Goal: Transaction & Acquisition: Purchase product/service

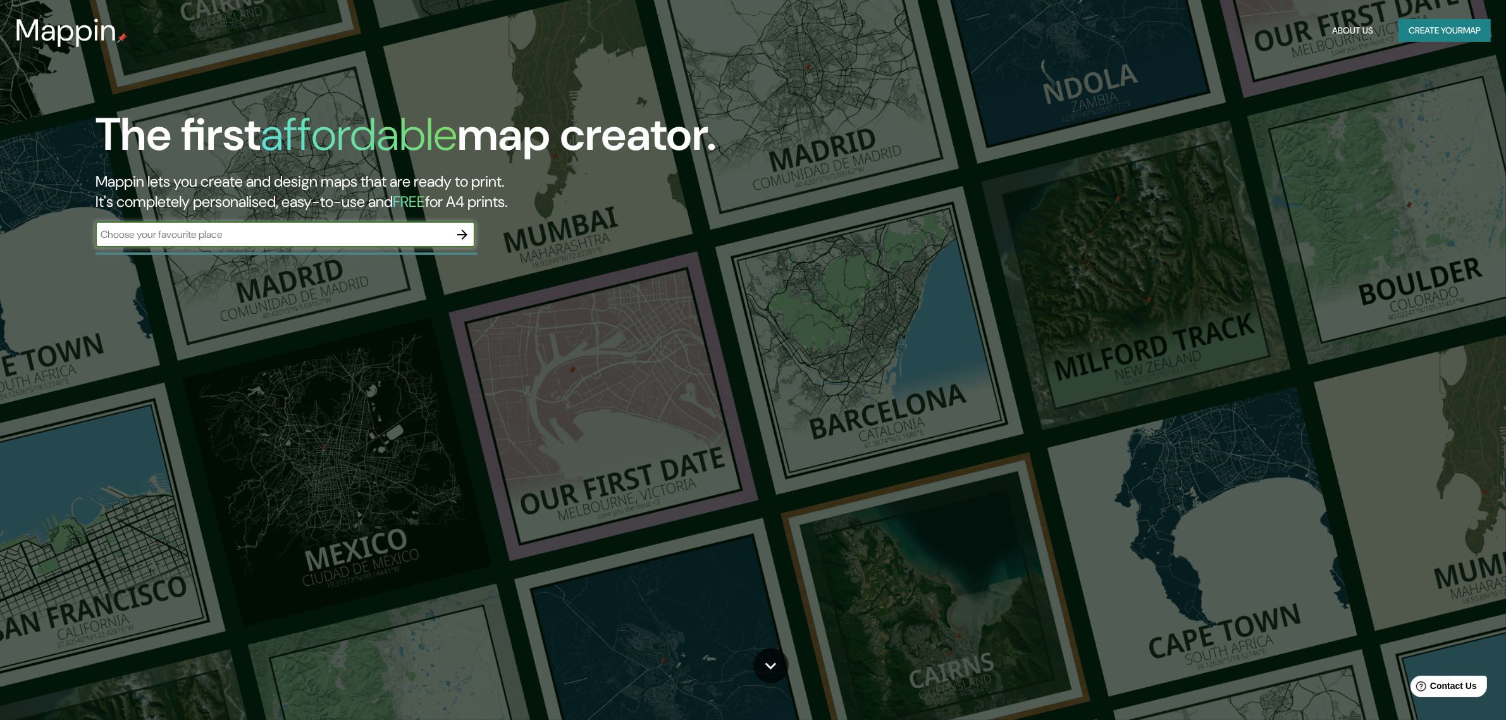
click at [358, 223] on div "​" at bounding box center [286, 234] width 380 height 25
click at [351, 227] on input "text" at bounding box center [273, 234] width 354 height 15
type input "T"
type input "[GEOGRAPHIC_DATA]"
click at [461, 236] on icon "button" at bounding box center [462, 234] width 15 height 15
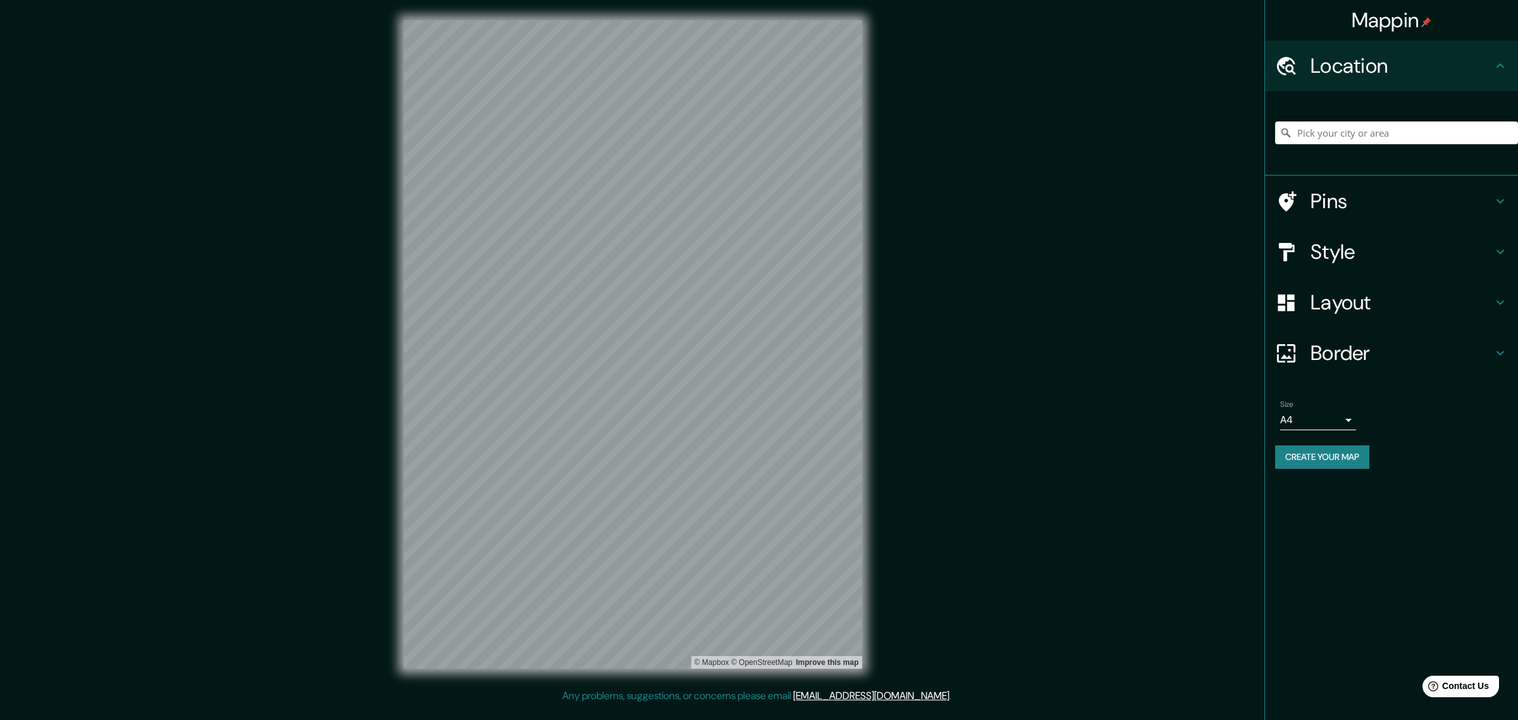
click at [1343, 304] on h4 "Layout" at bounding box center [1402, 302] width 182 height 25
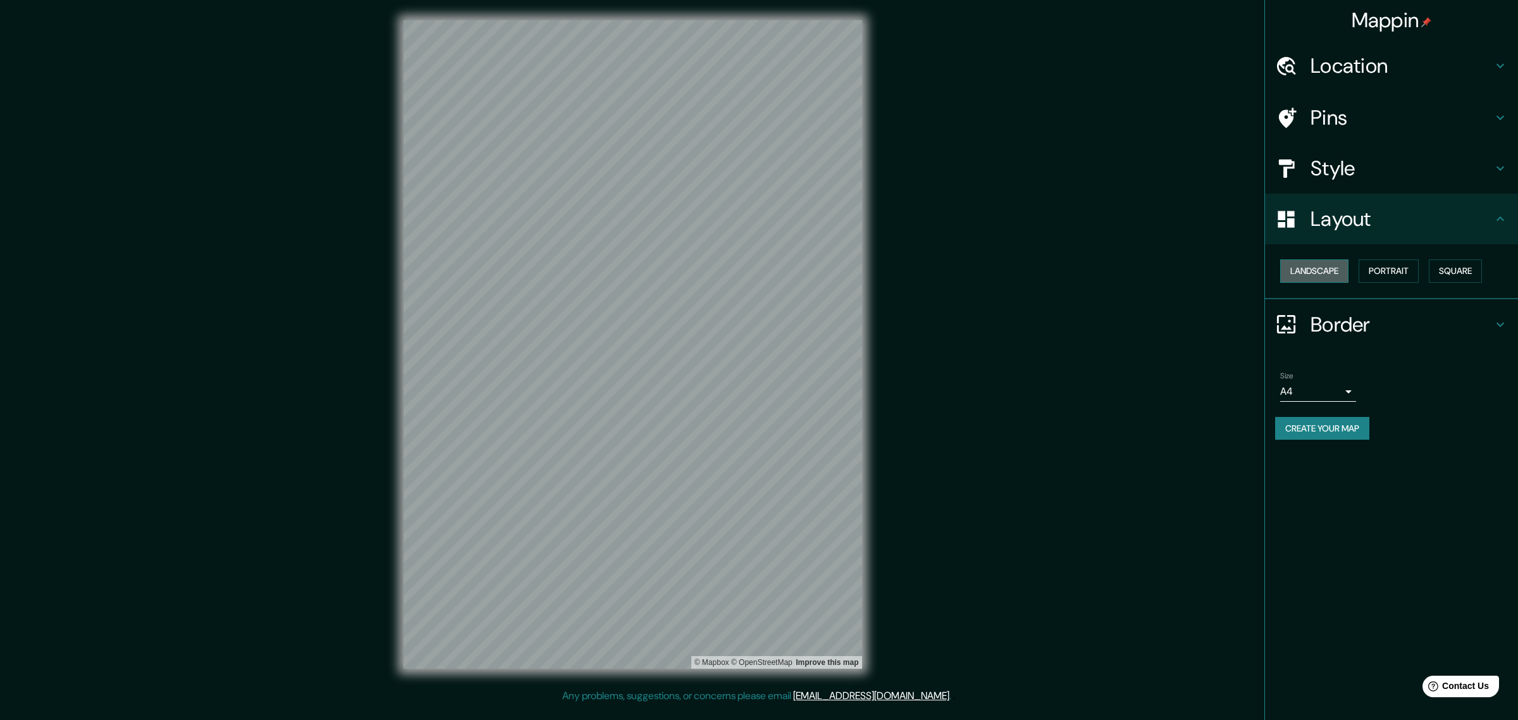
click at [1320, 263] on button "Landscape" at bounding box center [1314, 270] width 68 height 23
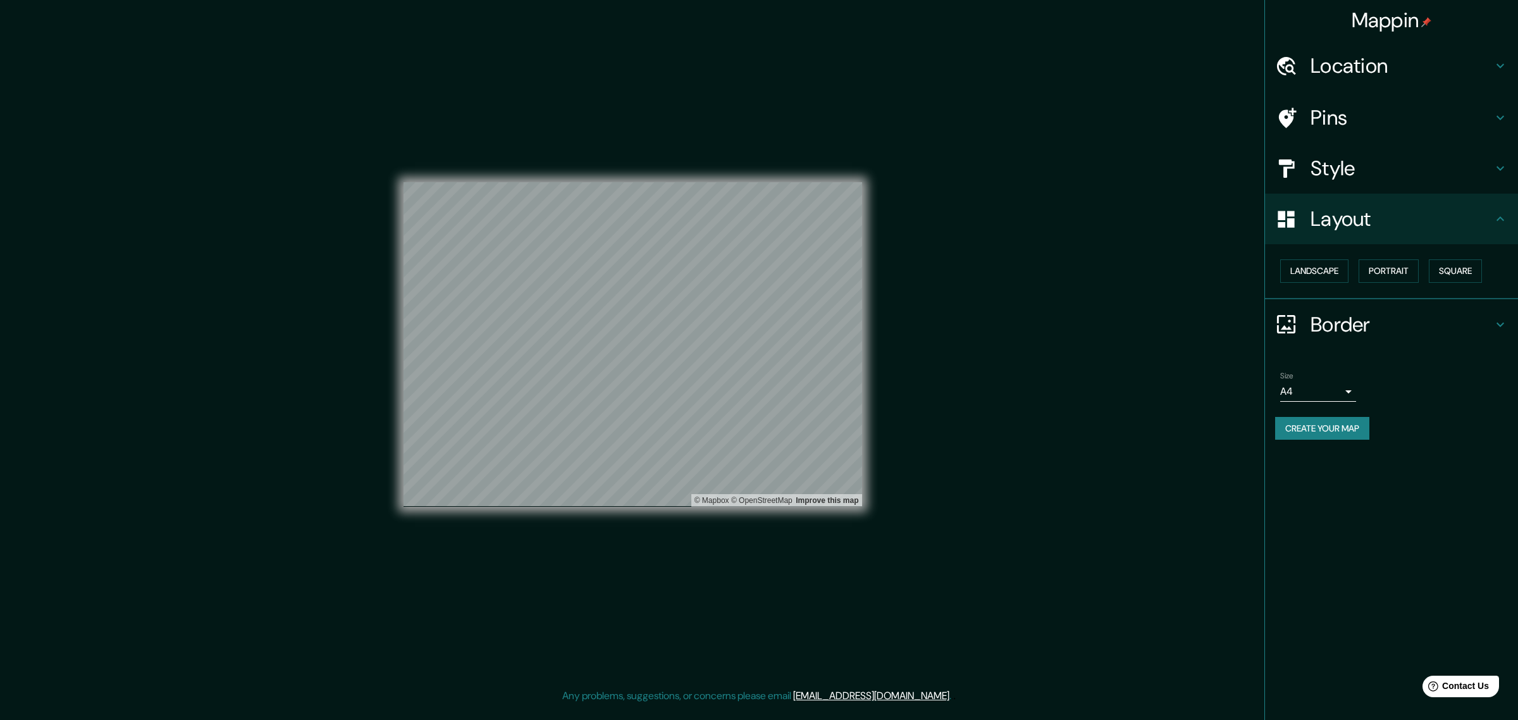
click at [1355, 145] on div "Style" at bounding box center [1391, 168] width 253 height 51
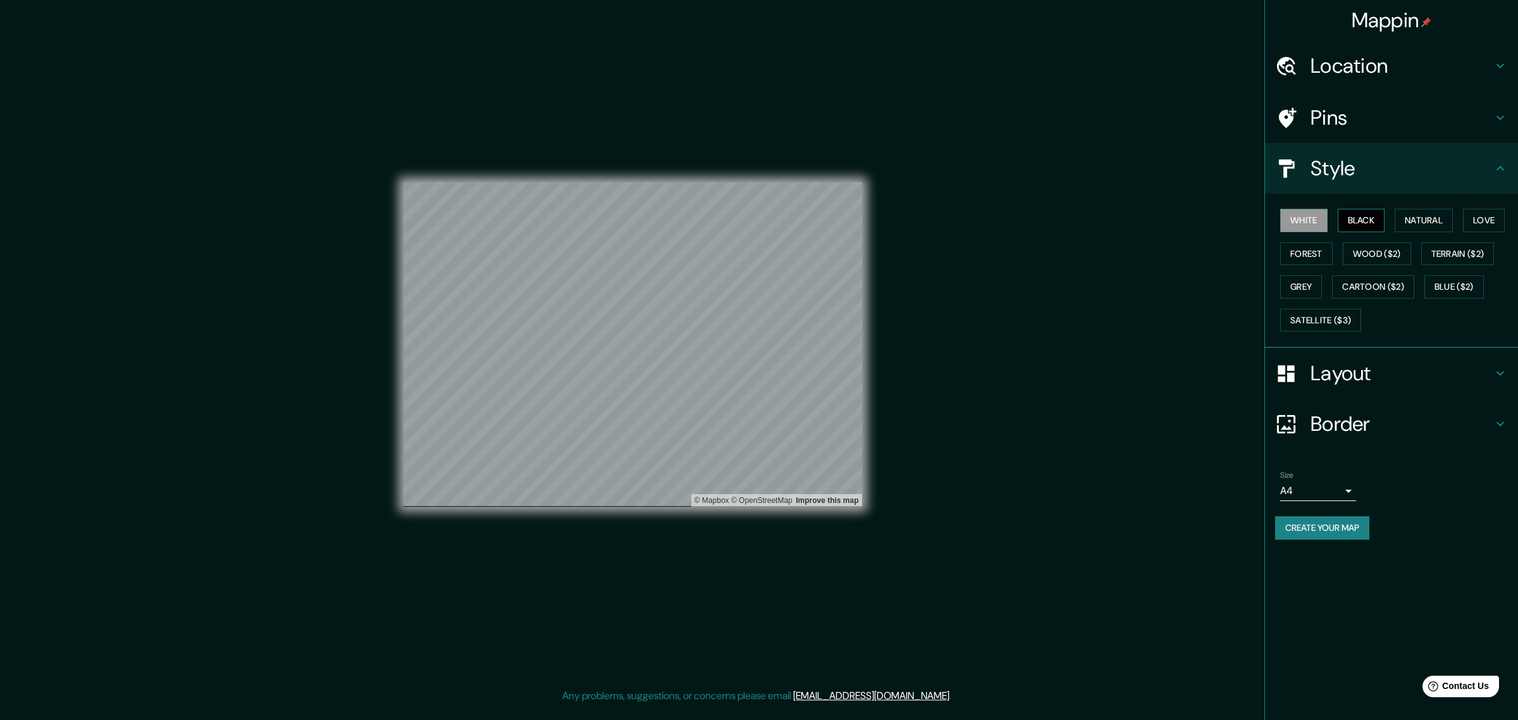
click at [1354, 221] on button "Black" at bounding box center [1361, 220] width 47 height 23
click at [1433, 222] on button "Natural" at bounding box center [1424, 220] width 58 height 23
click at [1488, 219] on button "Love" at bounding box center [1484, 220] width 42 height 23
click at [1427, 219] on button "Natural" at bounding box center [1424, 220] width 58 height 23
click at [1306, 250] on button "Forest" at bounding box center [1306, 253] width 53 height 23
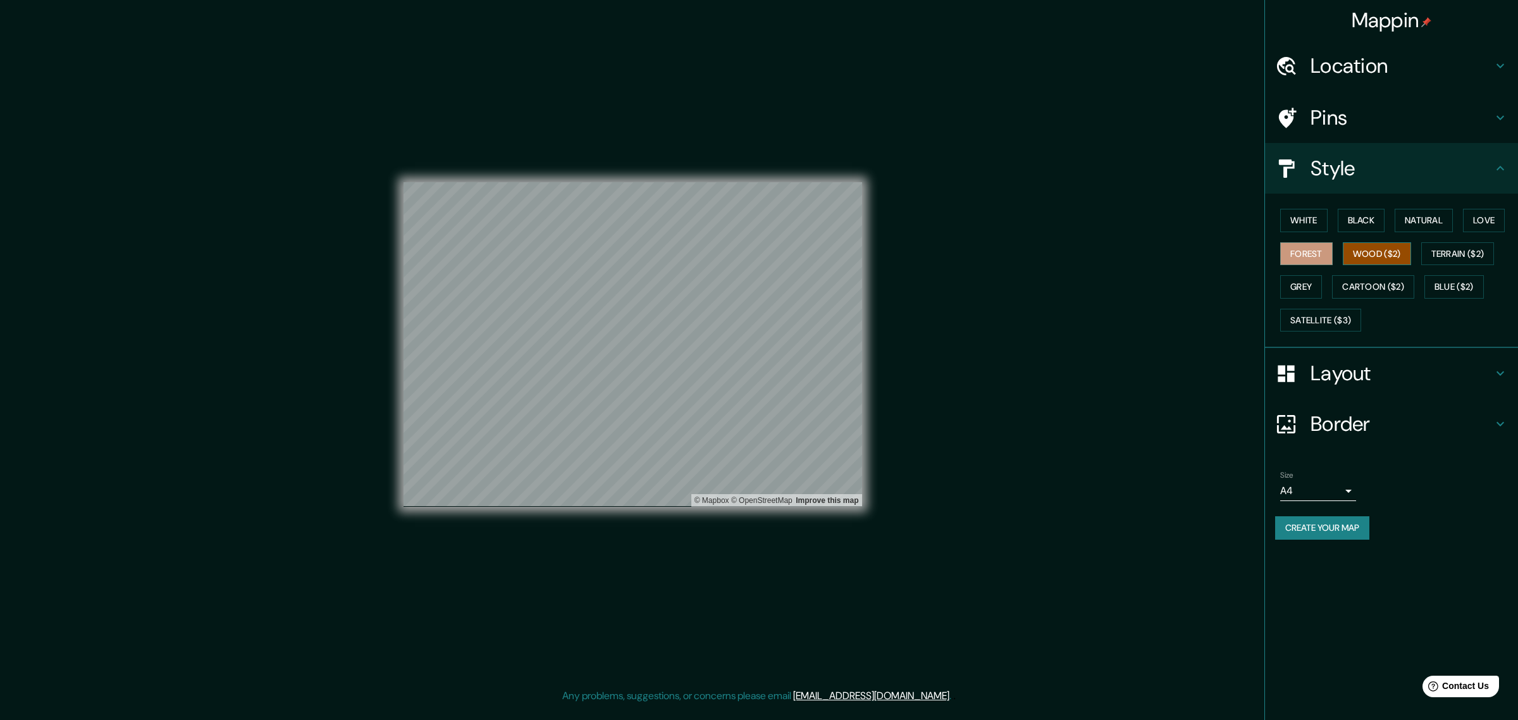
click at [1393, 251] on button "Wood ($2)" at bounding box center [1377, 253] width 68 height 23
click at [1471, 251] on button "Terrain ($2)" at bounding box center [1457, 253] width 73 height 23
click at [1308, 288] on button "Grey" at bounding box center [1301, 286] width 42 height 23
click at [1355, 318] on button "Satellite ($3)" at bounding box center [1320, 320] width 81 height 23
click at [1373, 218] on button "Black" at bounding box center [1361, 220] width 47 height 23
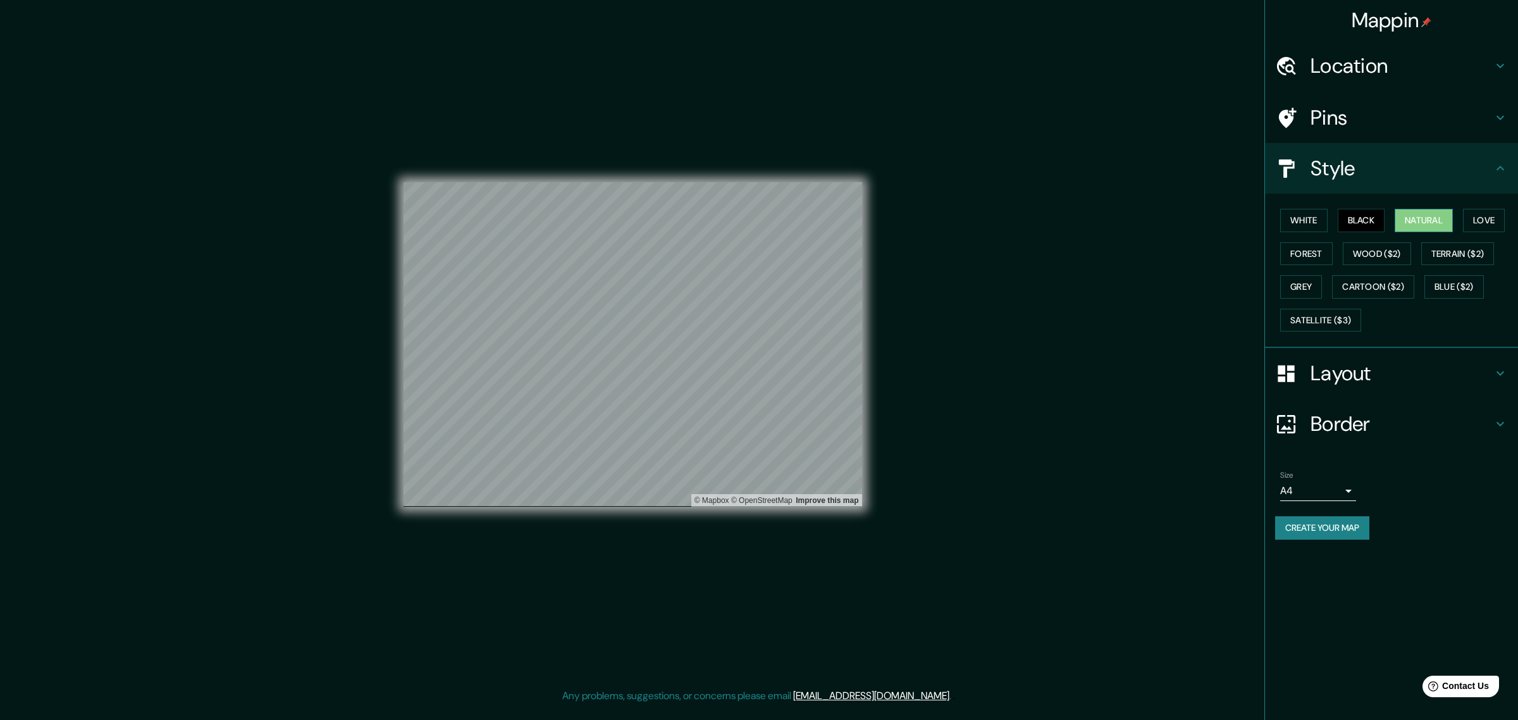
click at [1425, 223] on button "Natural" at bounding box center [1424, 220] width 58 height 23
click at [1345, 493] on body "Mappin Location Pins Style White Black Natural Love Forest Wood ($2) Terrain ($…" at bounding box center [759, 360] width 1518 height 720
click at [1363, 373] on div at bounding box center [759, 360] width 1518 height 720
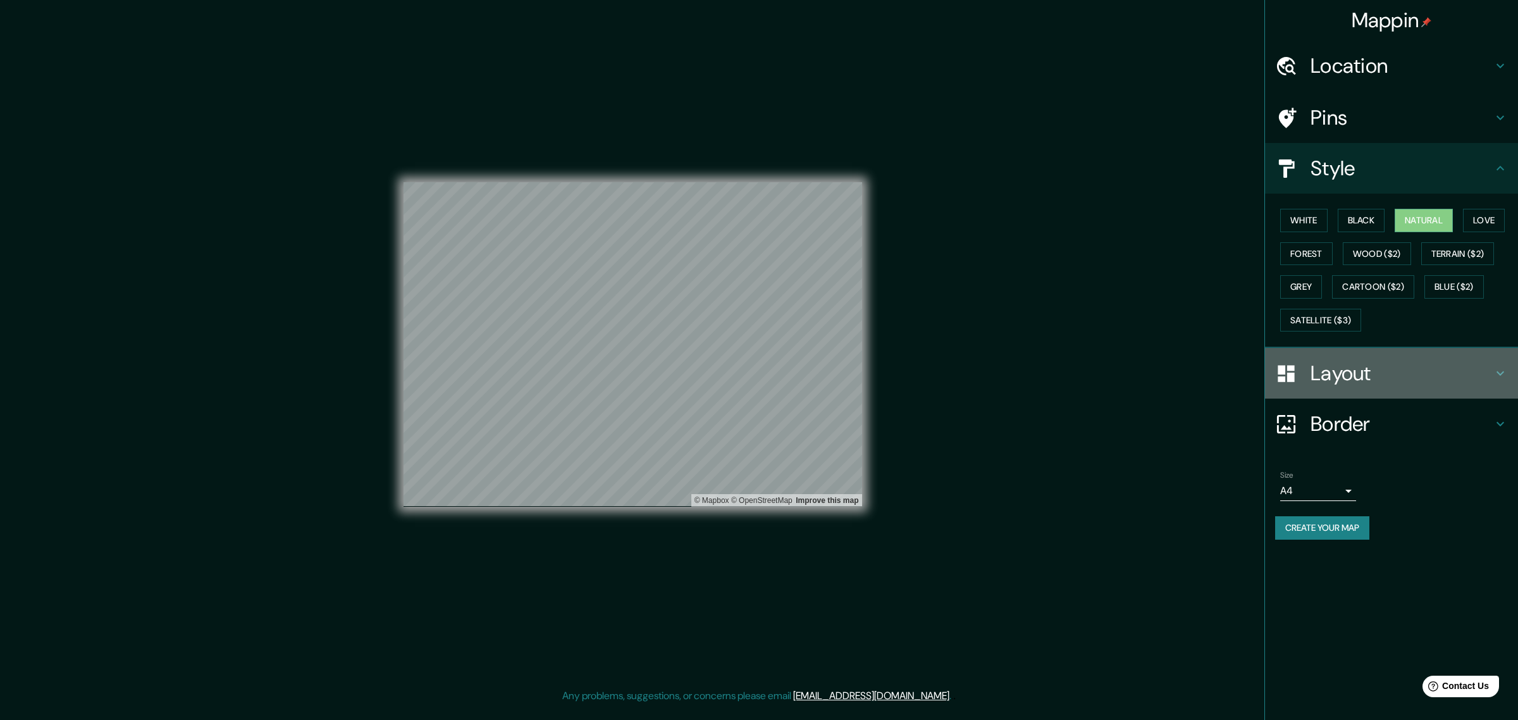
click at [1365, 372] on h4 "Layout" at bounding box center [1402, 373] width 182 height 25
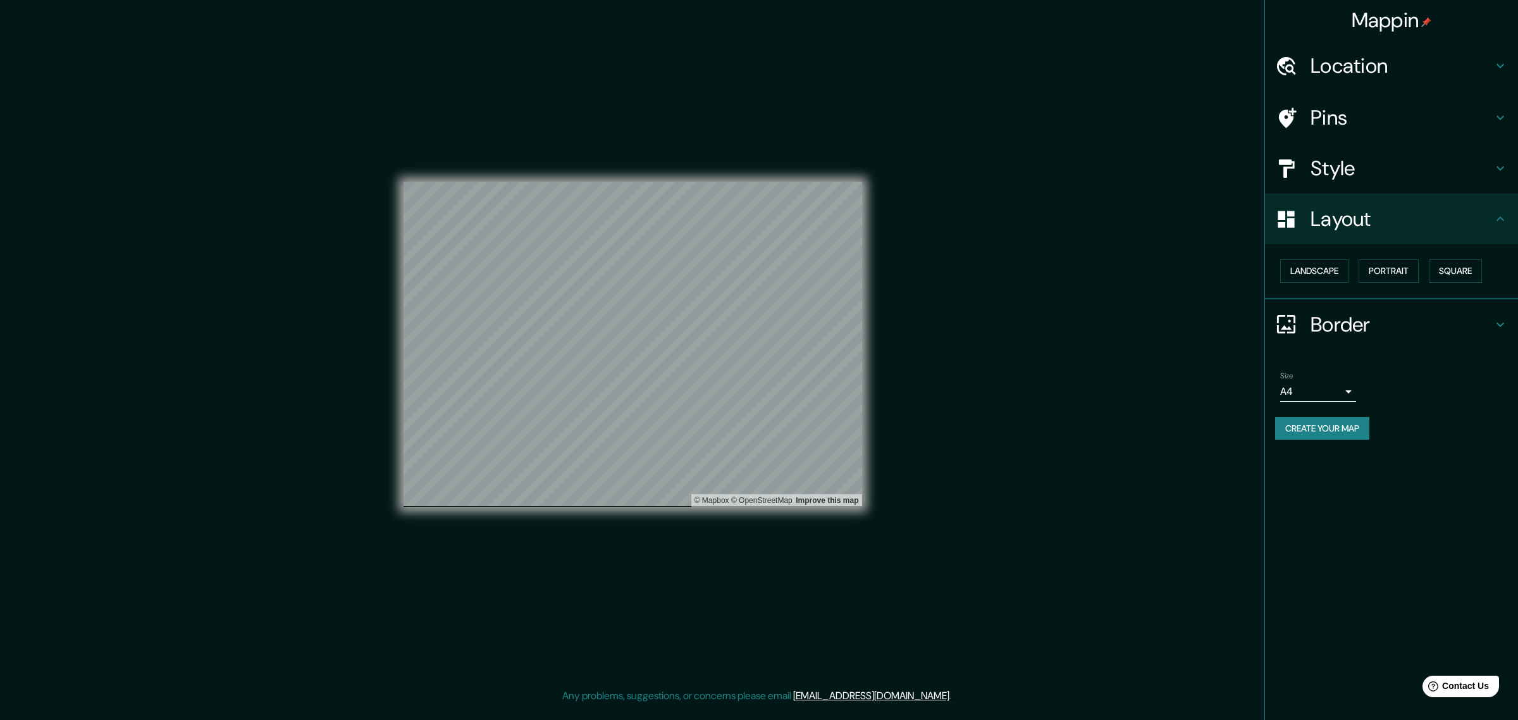
click at [1441, 435] on div "Create your map" at bounding box center [1391, 428] width 233 height 23
click at [1376, 78] on h4 "Location" at bounding box center [1402, 65] width 182 height 25
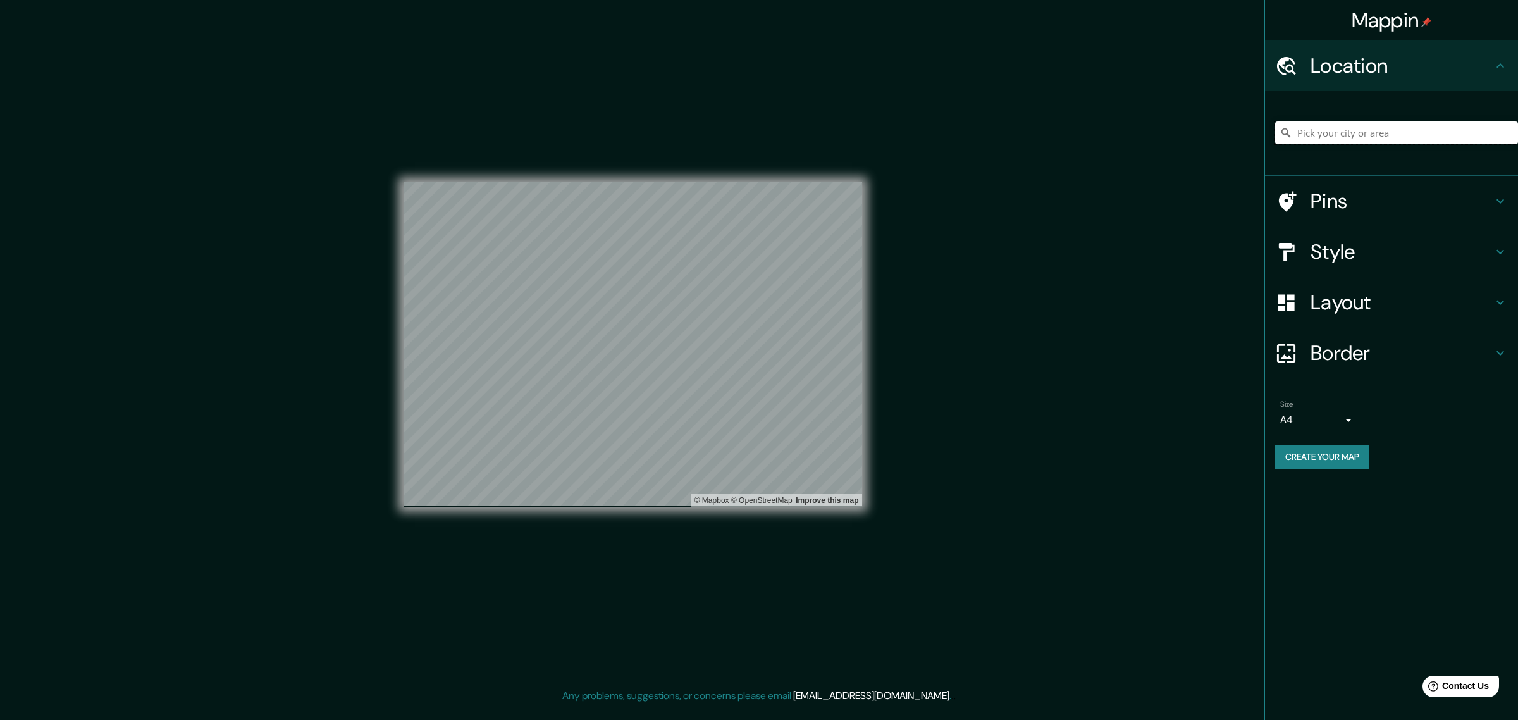
click at [1333, 128] on input "Pick your city or area" at bounding box center [1396, 132] width 243 height 23
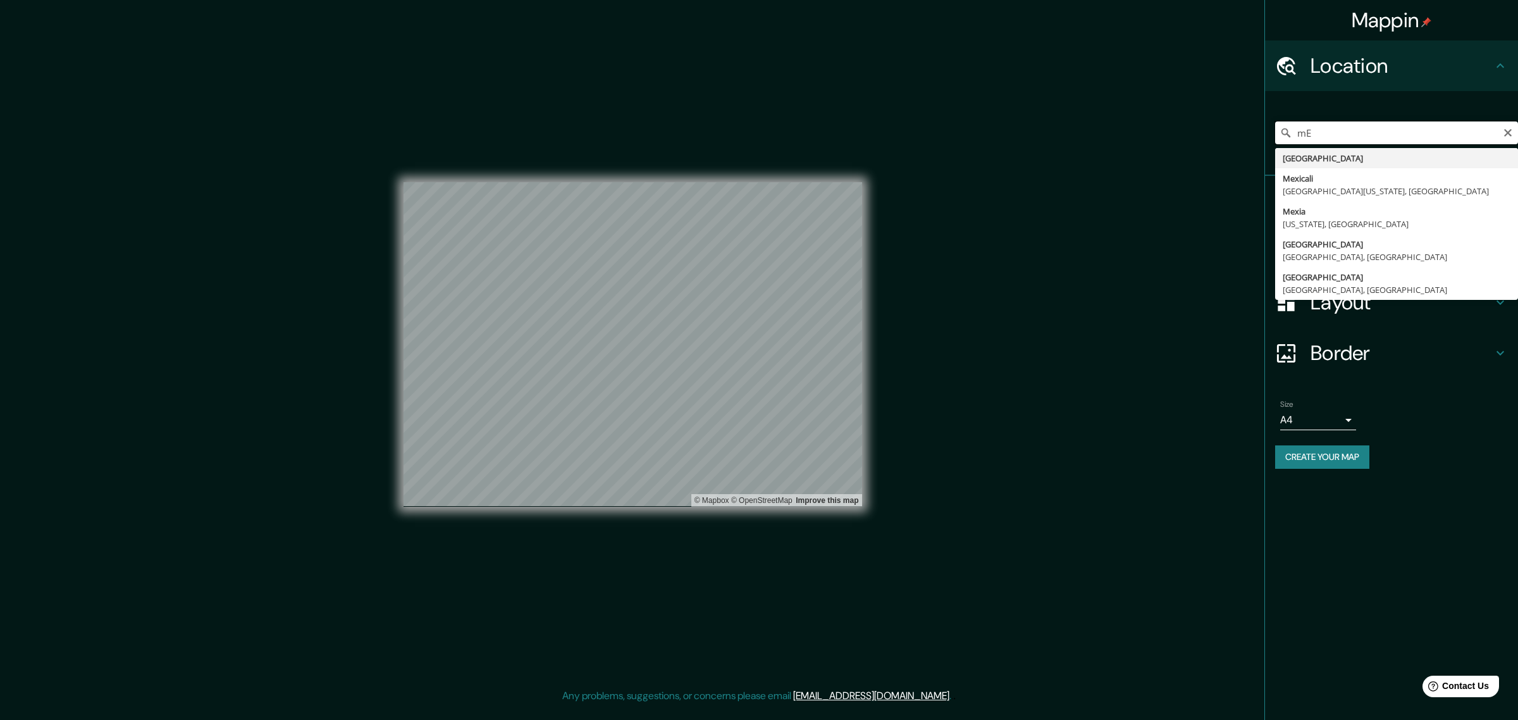
type input "m"
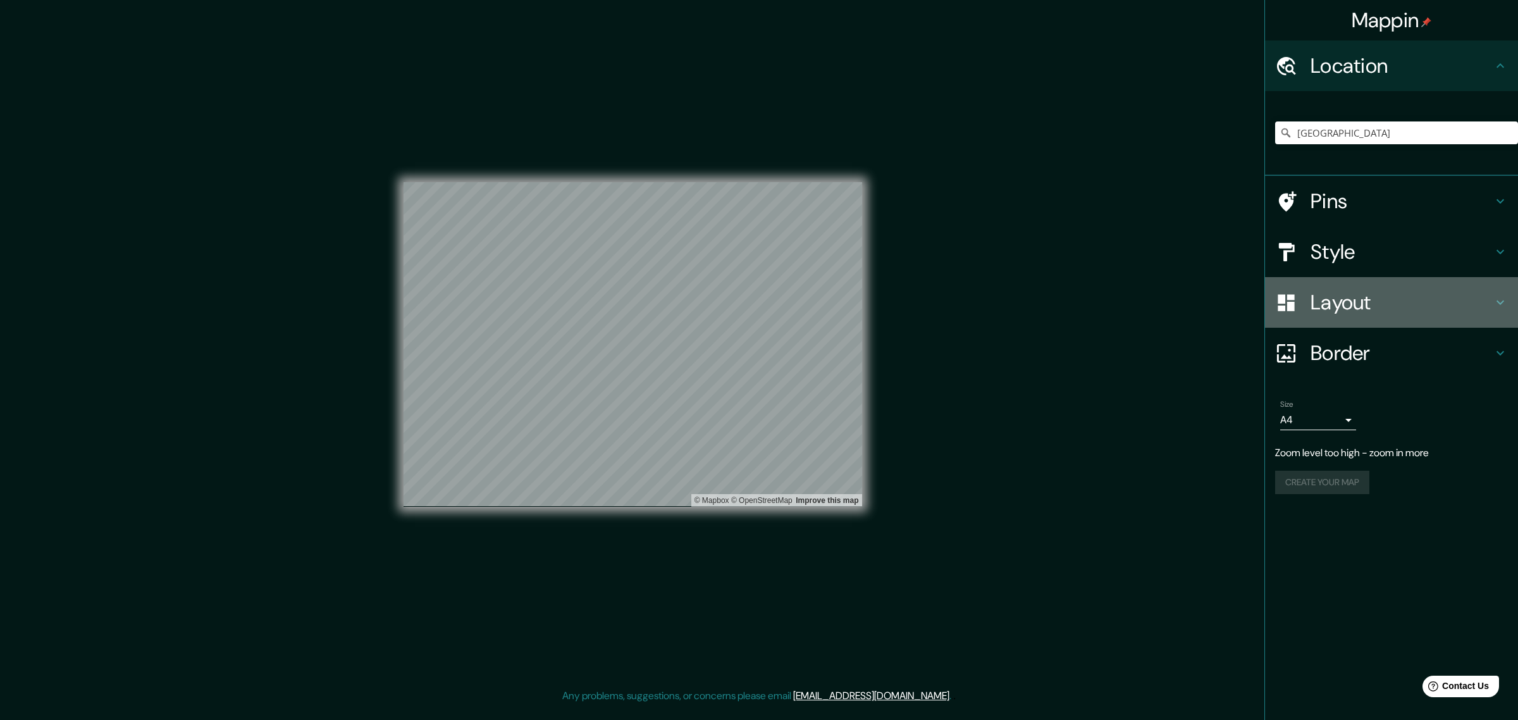
click at [1363, 318] on div "Layout" at bounding box center [1391, 302] width 253 height 51
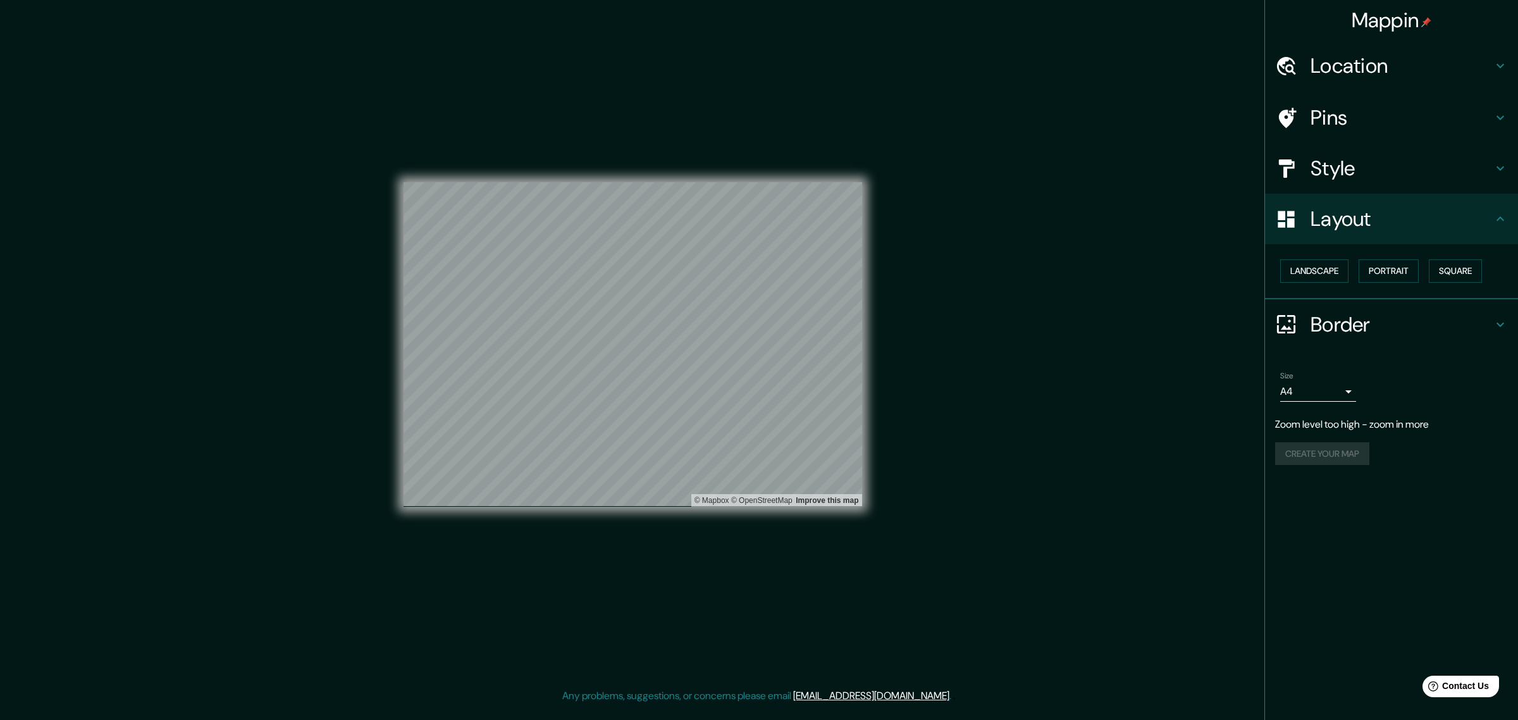
click at [1378, 177] on h4 "Style" at bounding box center [1402, 168] width 182 height 25
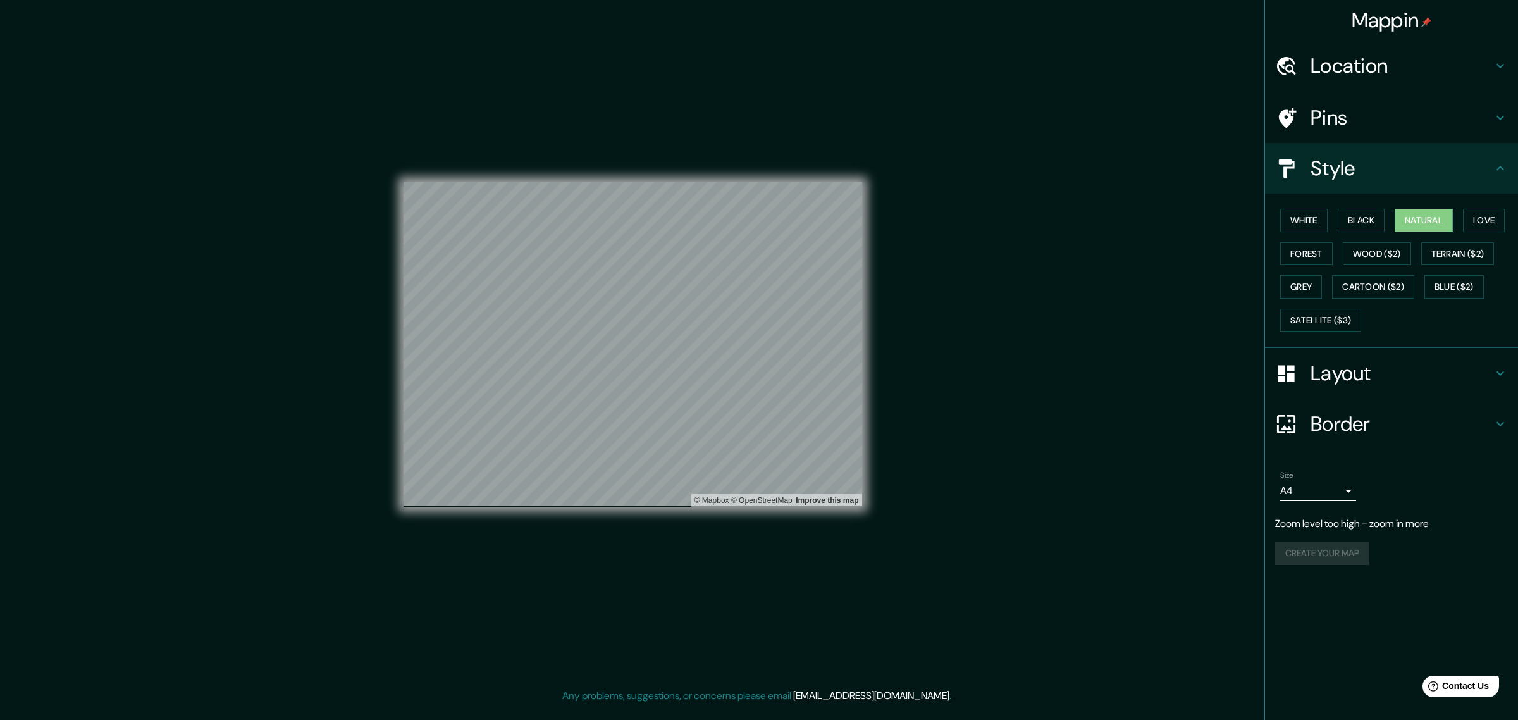
click at [1338, 608] on div "Mappin Location [GEOGRAPHIC_DATA] [GEOGRAPHIC_DATA] [GEOGRAPHIC_DATA] [GEOGRAPH…" at bounding box center [1392, 360] width 254 height 720
click at [1332, 490] on body "Mappin Location [GEOGRAPHIC_DATA] [GEOGRAPHIC_DATA] [GEOGRAPHIC_DATA] [GEOGRAPH…" at bounding box center [759, 360] width 1518 height 720
click at [1344, 485] on div at bounding box center [759, 360] width 1518 height 720
click at [1338, 372] on h4 "Layout" at bounding box center [1402, 373] width 182 height 25
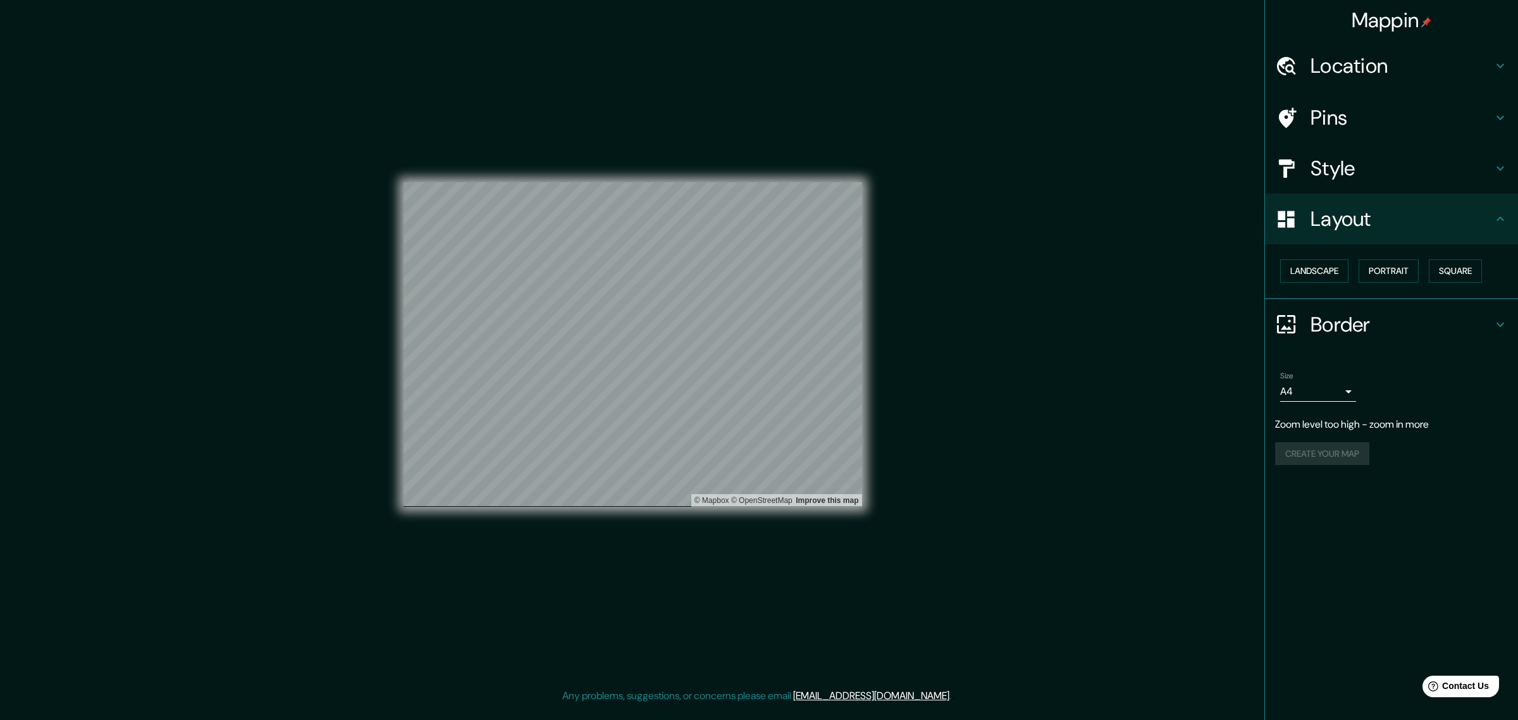
click at [1358, 223] on h4 "Layout" at bounding box center [1402, 218] width 182 height 25
click at [1334, 450] on div "Create your map" at bounding box center [1391, 453] width 233 height 23
click at [1485, 212] on h4 "Layout" at bounding box center [1402, 218] width 182 height 25
click at [1484, 328] on h4 "Border" at bounding box center [1402, 324] width 182 height 25
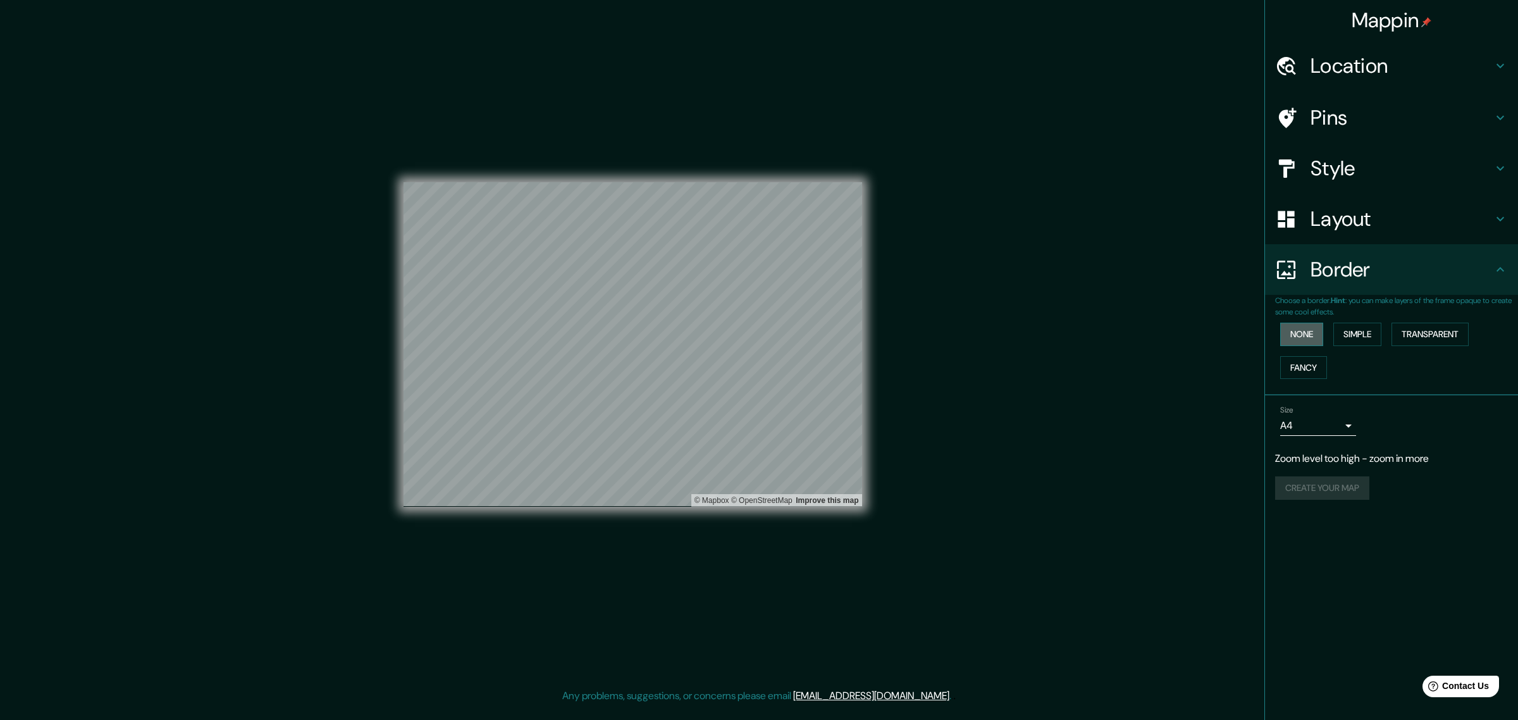
click at [1308, 333] on button "None" at bounding box center [1301, 334] width 43 height 23
click at [1342, 498] on div "Create your map" at bounding box center [1391, 487] width 233 height 23
click at [1341, 494] on div "Create your map" at bounding box center [1391, 487] width 233 height 23
click at [1390, 68] on h4 "Location" at bounding box center [1402, 65] width 182 height 25
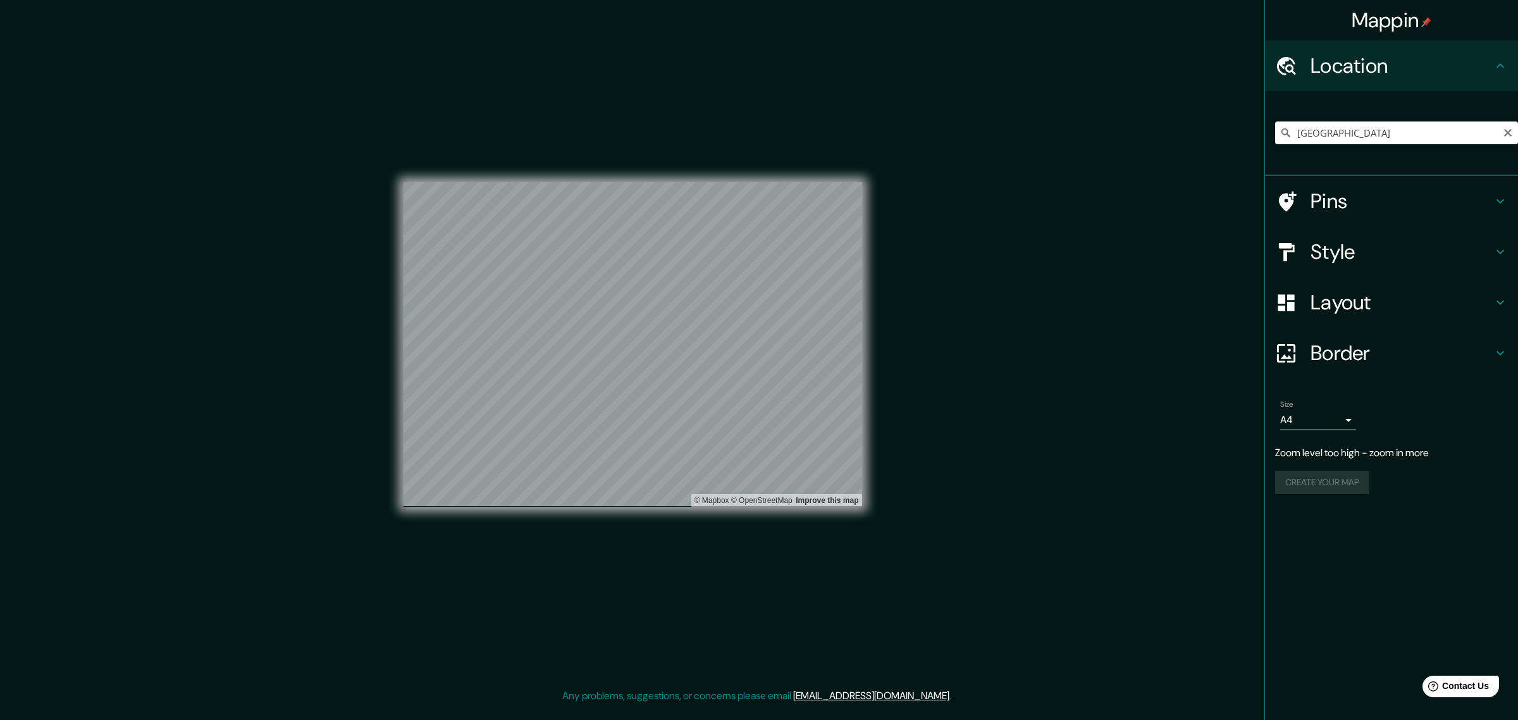
click at [1356, 139] on input "[GEOGRAPHIC_DATA]" at bounding box center [1396, 132] width 243 height 23
click at [1349, 132] on input "[GEOGRAPHIC_DATA], [GEOGRAPHIC_DATA], [GEOGRAPHIC_DATA]" at bounding box center [1396, 132] width 243 height 23
click at [1456, 133] on input "[GEOGRAPHIC_DATA], [GEOGRAPHIC_DATA], [GEOGRAPHIC_DATA]" at bounding box center [1396, 132] width 243 height 23
drag, startPoint x: 1455, startPoint y: 137, endPoint x: 1333, endPoint y: 132, distance: 122.2
click at [1333, 132] on input "[GEOGRAPHIC_DATA], [GEOGRAPHIC_DATA], [GEOGRAPHIC_DATA]" at bounding box center [1396, 132] width 243 height 23
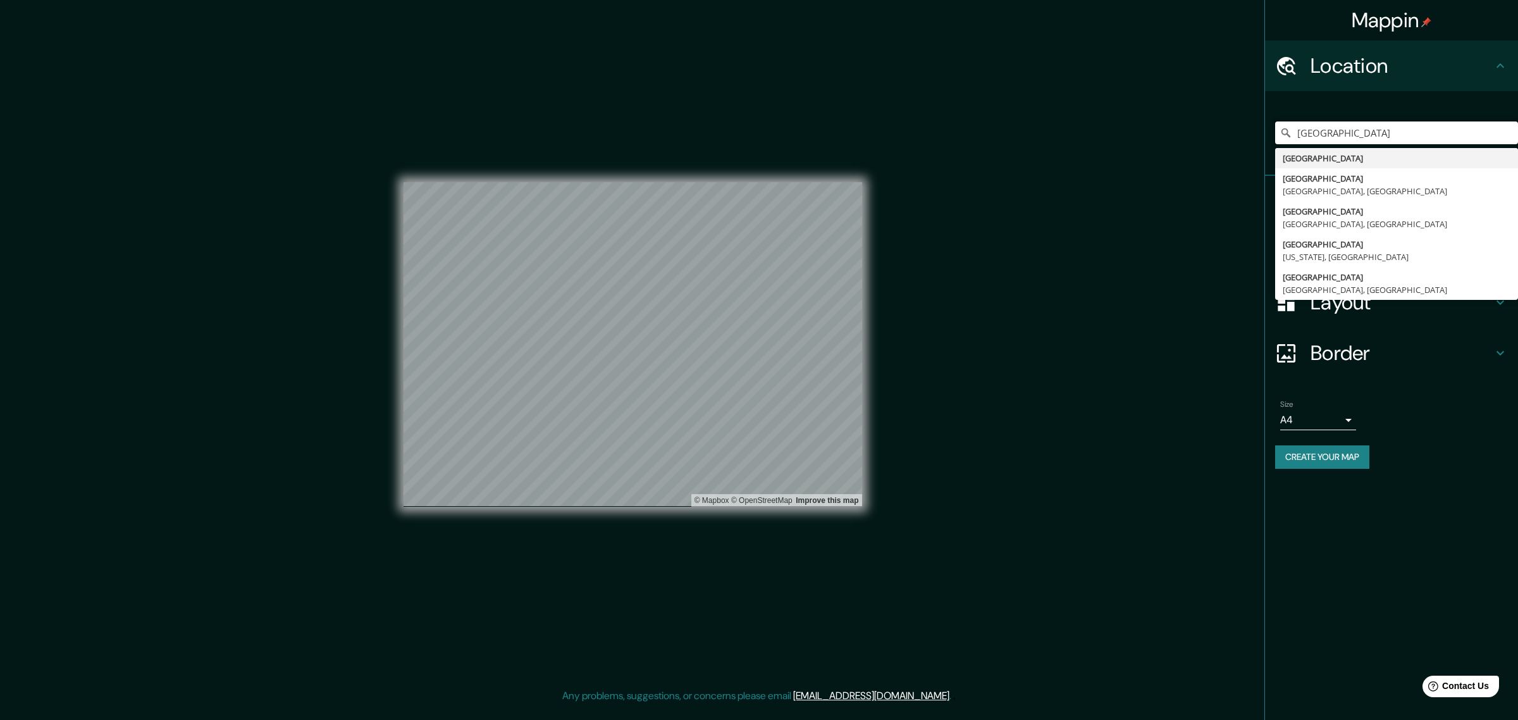
type input "[GEOGRAPHIC_DATA]"
click at [1419, 566] on div "Mappin Location [GEOGRAPHIC_DATA] [GEOGRAPHIC_DATA] [GEOGRAPHIC_DATA] [GEOGRAPH…" at bounding box center [1392, 360] width 254 height 720
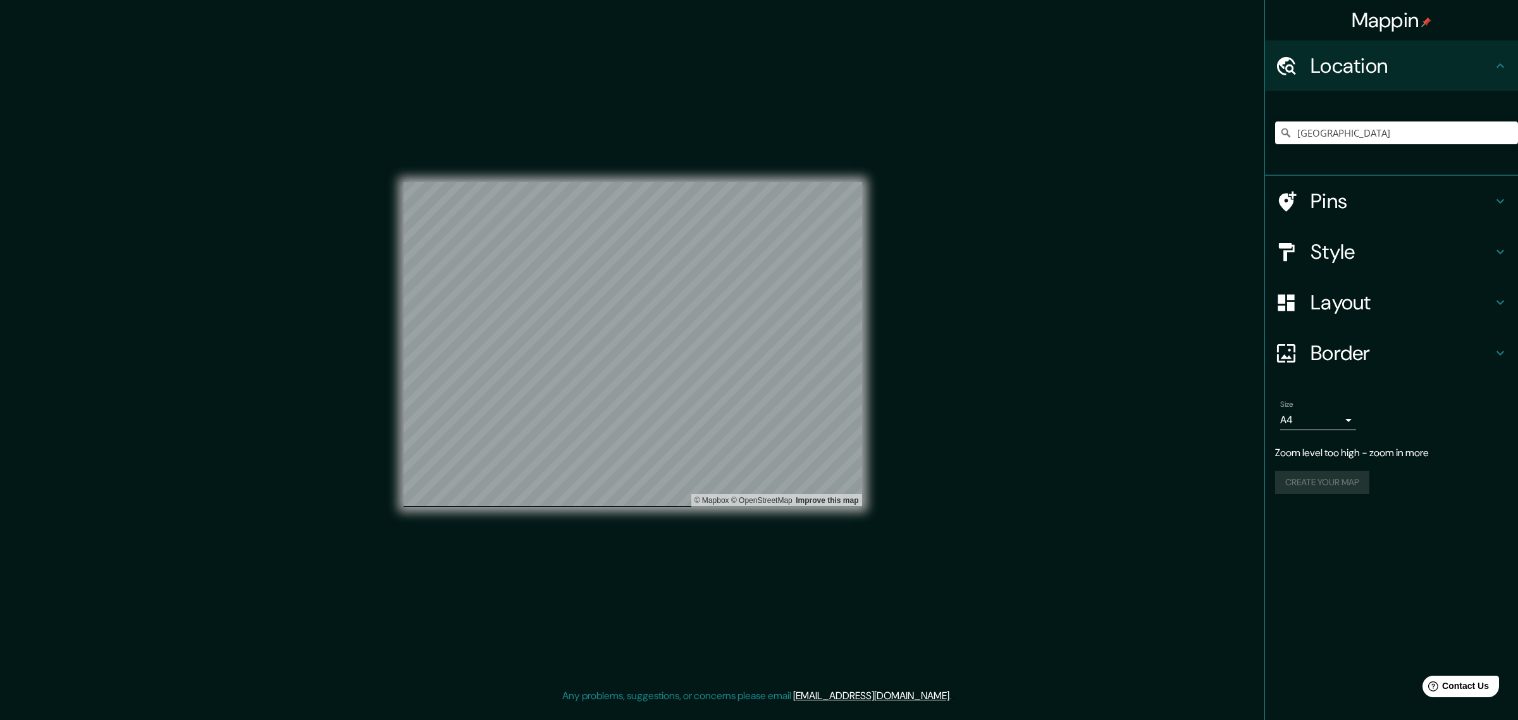
click at [1330, 478] on div "Create your map" at bounding box center [1391, 482] width 233 height 23
click at [1471, 295] on h4 "Layout" at bounding box center [1402, 302] width 182 height 25
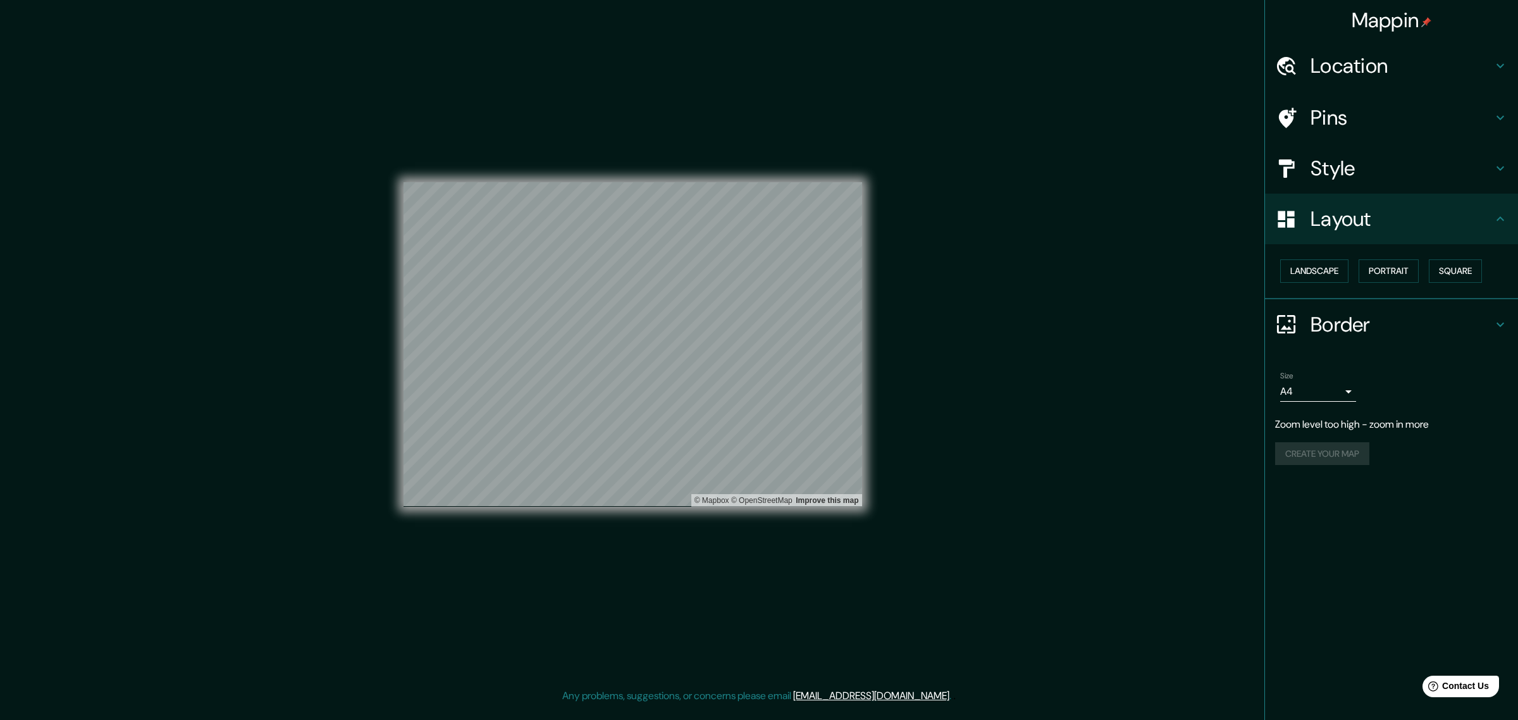
click at [1330, 388] on body "Mappin Location [GEOGRAPHIC_DATA] [GEOGRAPHIC_DATA] [GEOGRAPHIC_DATA] [GEOGRAPH…" at bounding box center [759, 360] width 1518 height 720
click at [1311, 436] on li "A3" at bounding box center [1318, 439] width 76 height 23
click at [1326, 384] on body "Mappin Location [GEOGRAPHIC_DATA] [GEOGRAPHIC_DATA] [GEOGRAPHIC_DATA] [GEOGRAPH…" at bounding box center [759, 360] width 1518 height 720
click at [1322, 419] on li "A4" at bounding box center [1318, 416] width 76 height 23
type input "single"
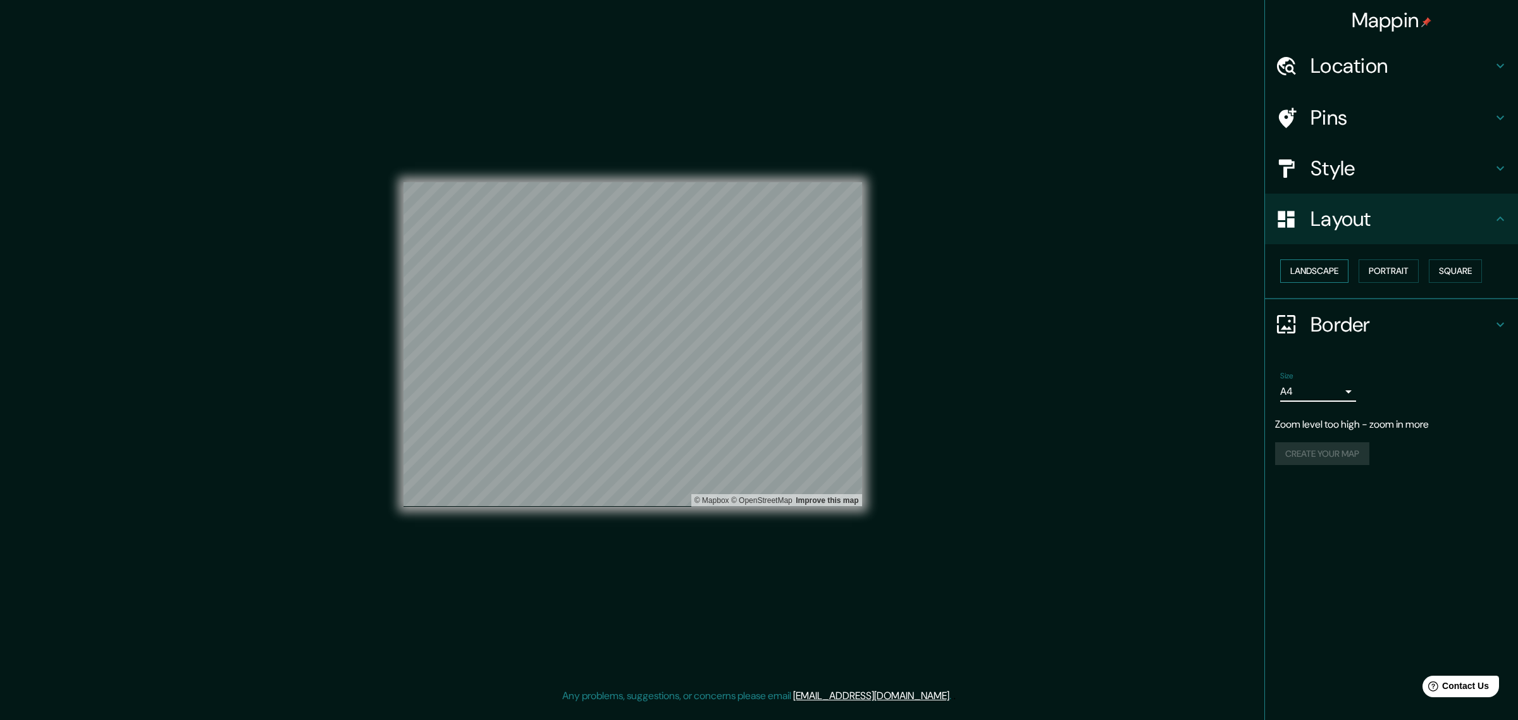
click at [1321, 270] on button "Landscape" at bounding box center [1314, 270] width 68 height 23
click at [1377, 216] on h4 "Layout" at bounding box center [1402, 218] width 182 height 25
click at [1382, 185] on div "Style" at bounding box center [1391, 168] width 253 height 51
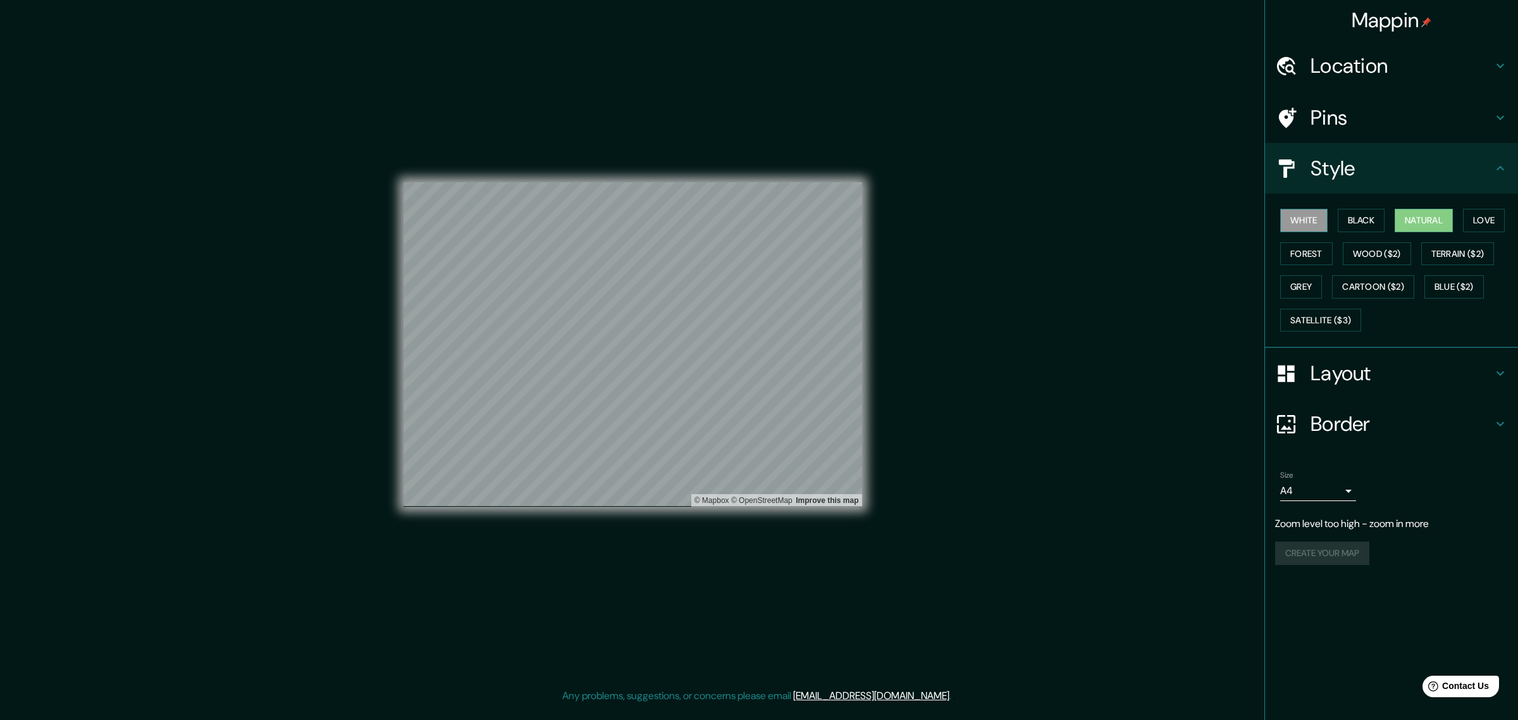
click at [1316, 220] on button "White" at bounding box center [1303, 220] width 47 height 23
click at [1358, 220] on button "Black" at bounding box center [1361, 220] width 47 height 23
click at [1401, 219] on button "Natural" at bounding box center [1424, 220] width 58 height 23
click at [1321, 550] on div "Create your map" at bounding box center [1391, 552] width 233 height 23
click at [1334, 527] on p "Zoom level too high - zoom in more" at bounding box center [1391, 523] width 233 height 15
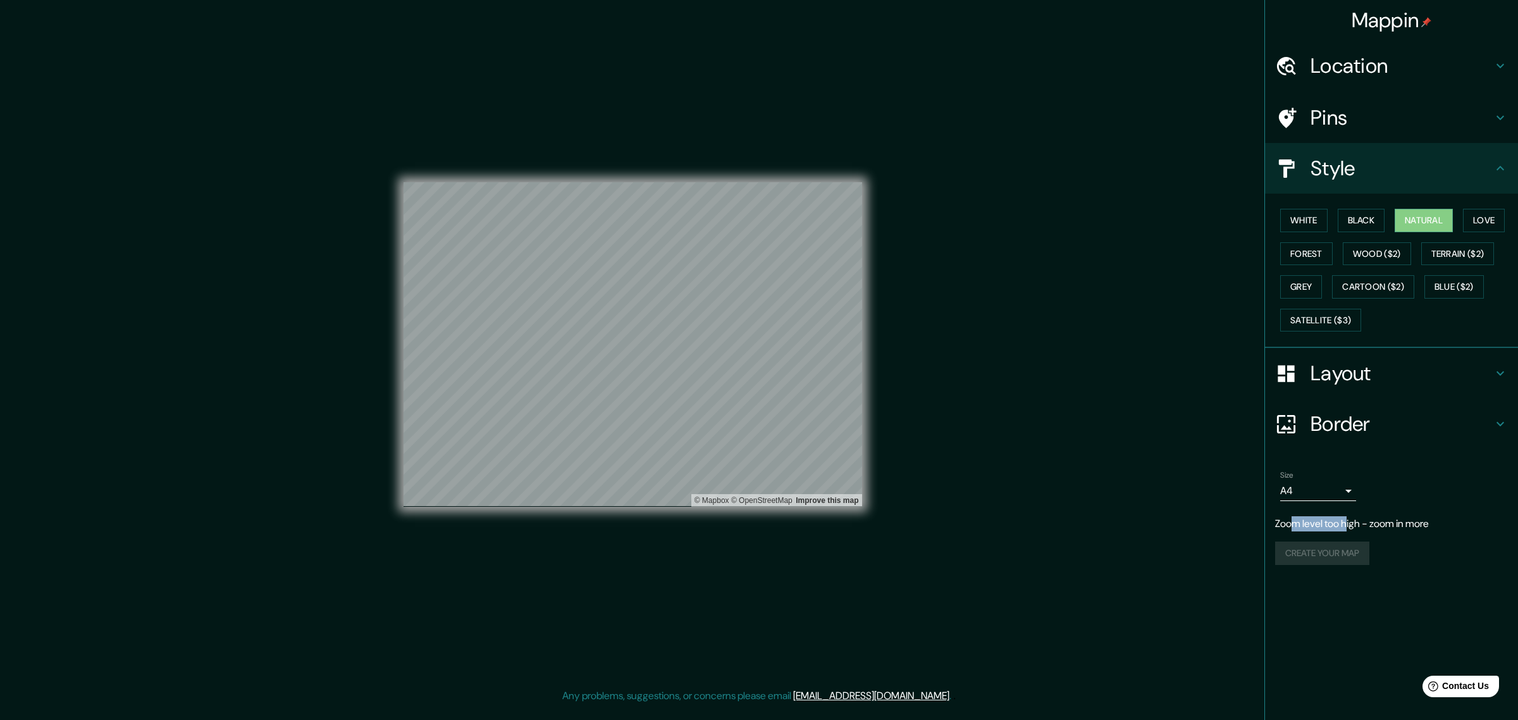
drag, startPoint x: 1292, startPoint y: 523, endPoint x: 1349, endPoint y: 519, distance: 57.7
click at [1349, 519] on p "Zoom level too high - zoom in more" at bounding box center [1391, 523] width 233 height 15
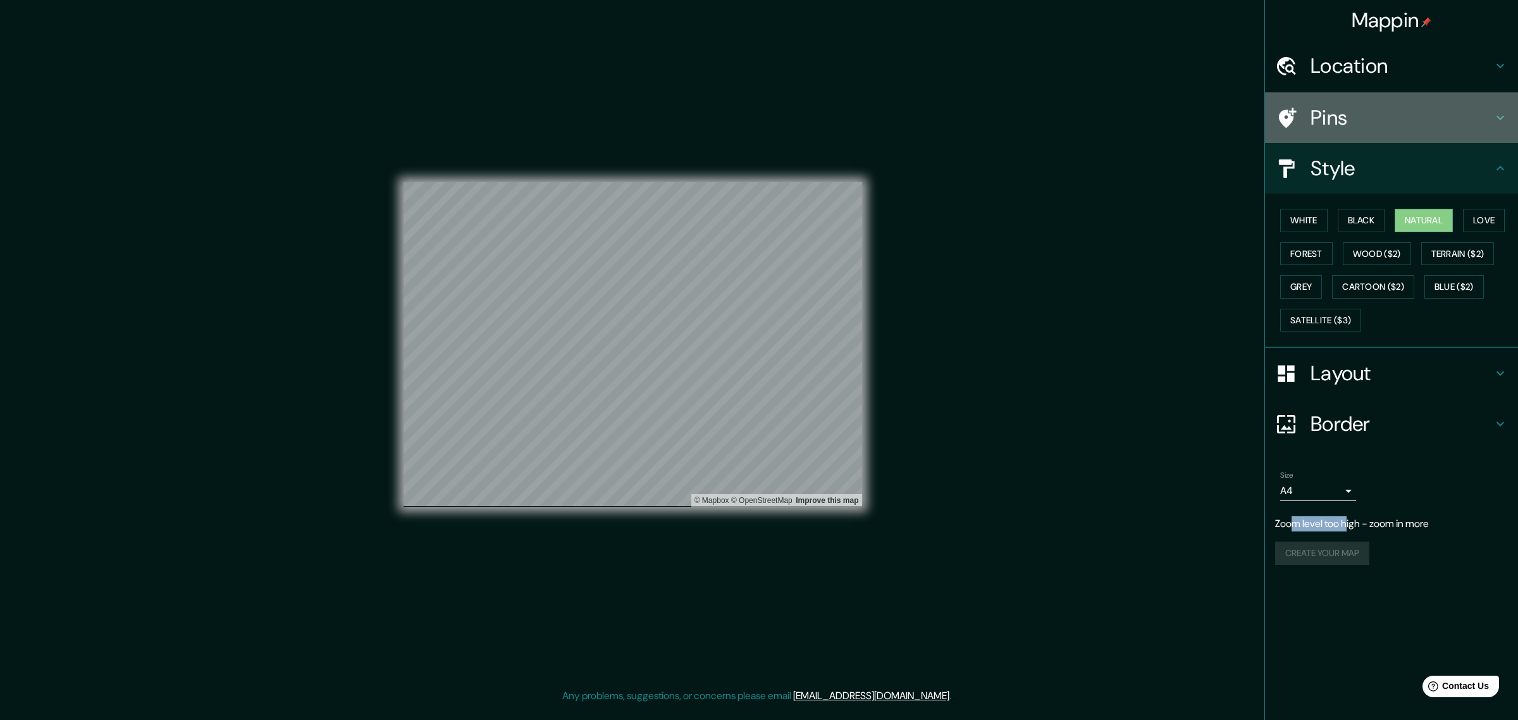
click at [1351, 109] on h4 "Pins" at bounding box center [1402, 117] width 182 height 25
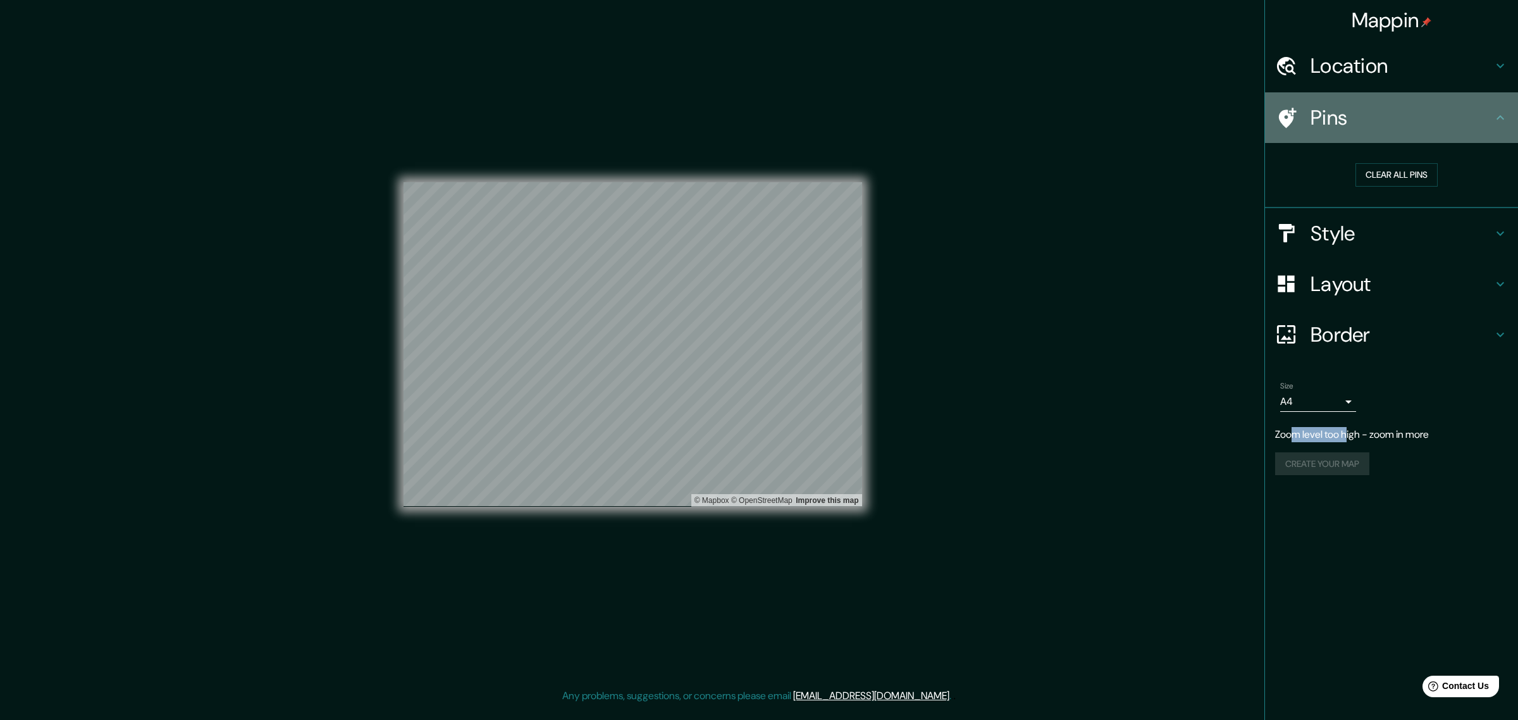
click at [1387, 111] on h4 "Pins" at bounding box center [1402, 117] width 182 height 25
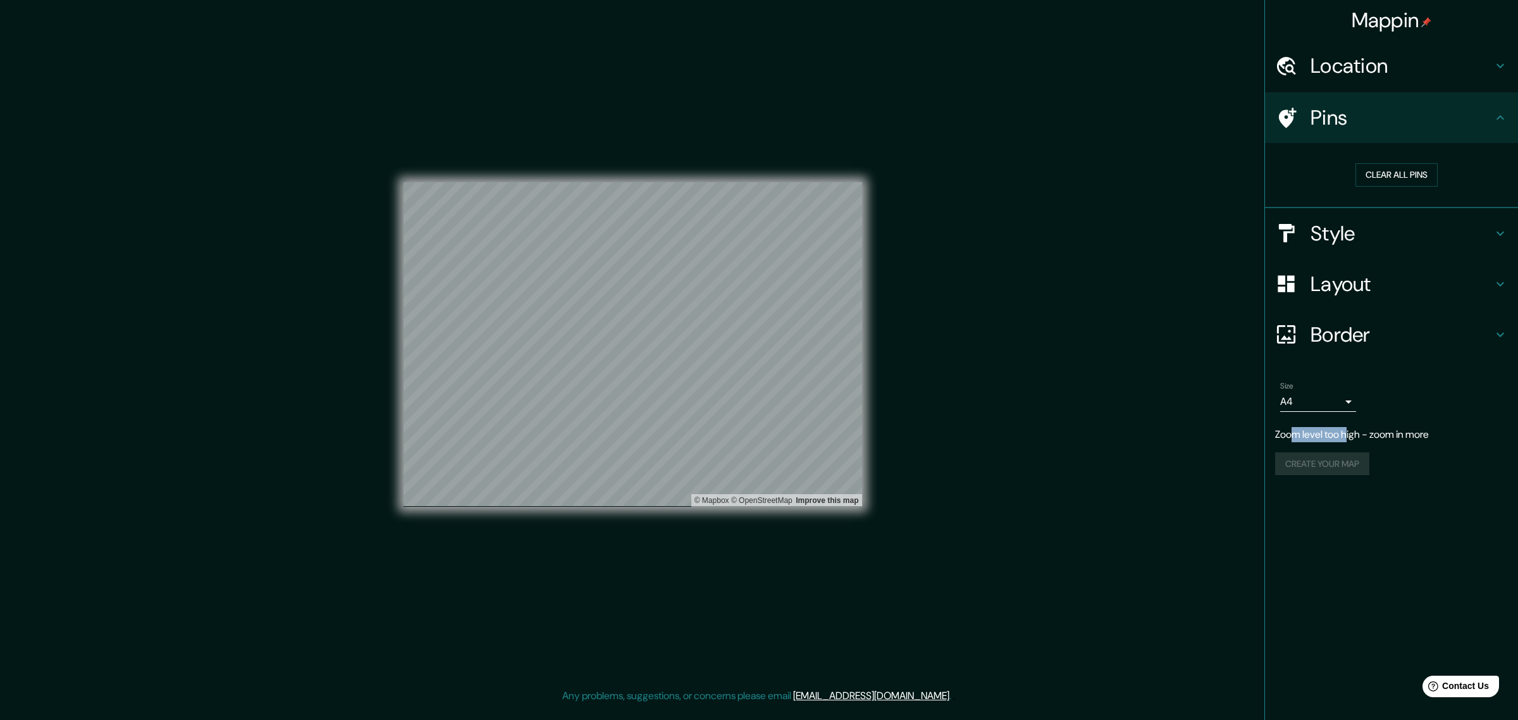
click at [1365, 231] on h4 "Style" at bounding box center [1402, 233] width 182 height 25
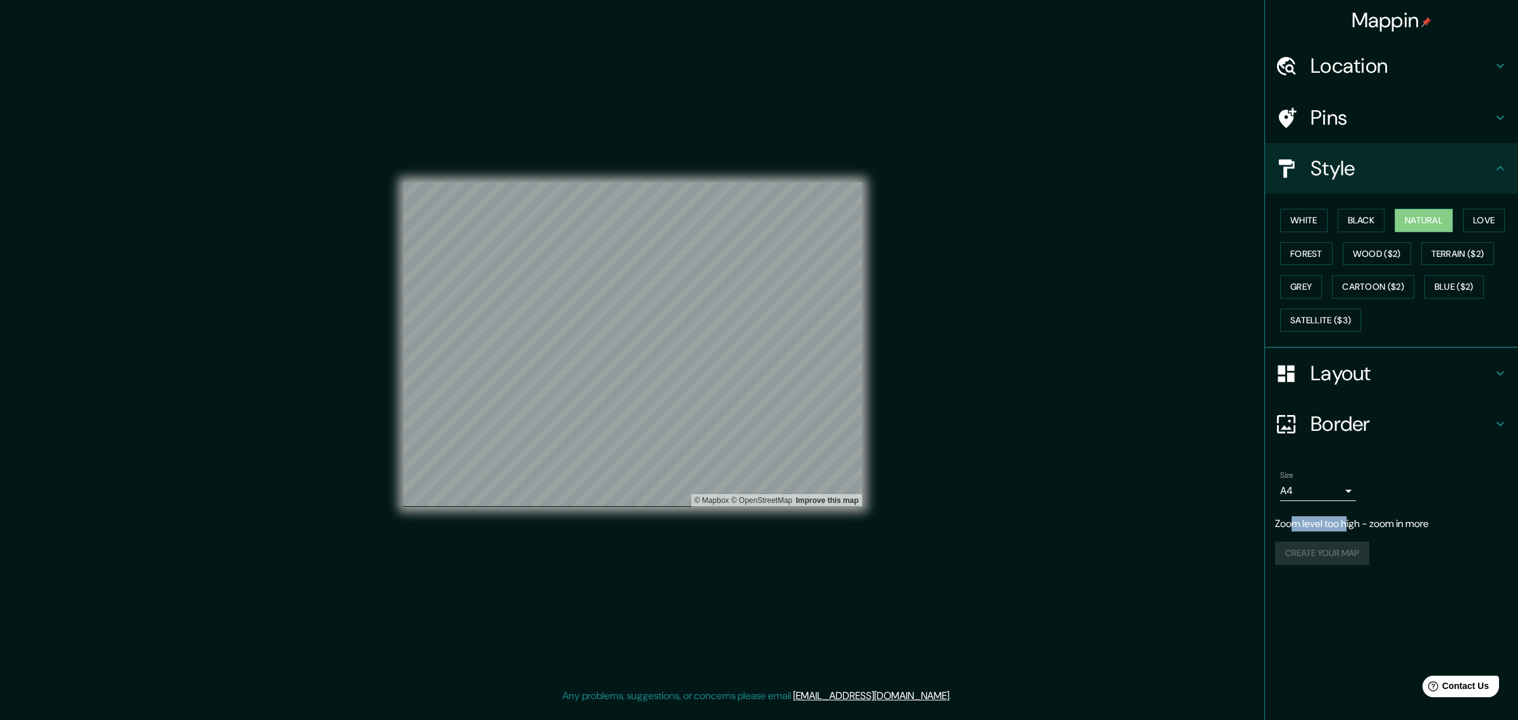
click at [1368, 397] on div "Layout" at bounding box center [1391, 373] width 253 height 51
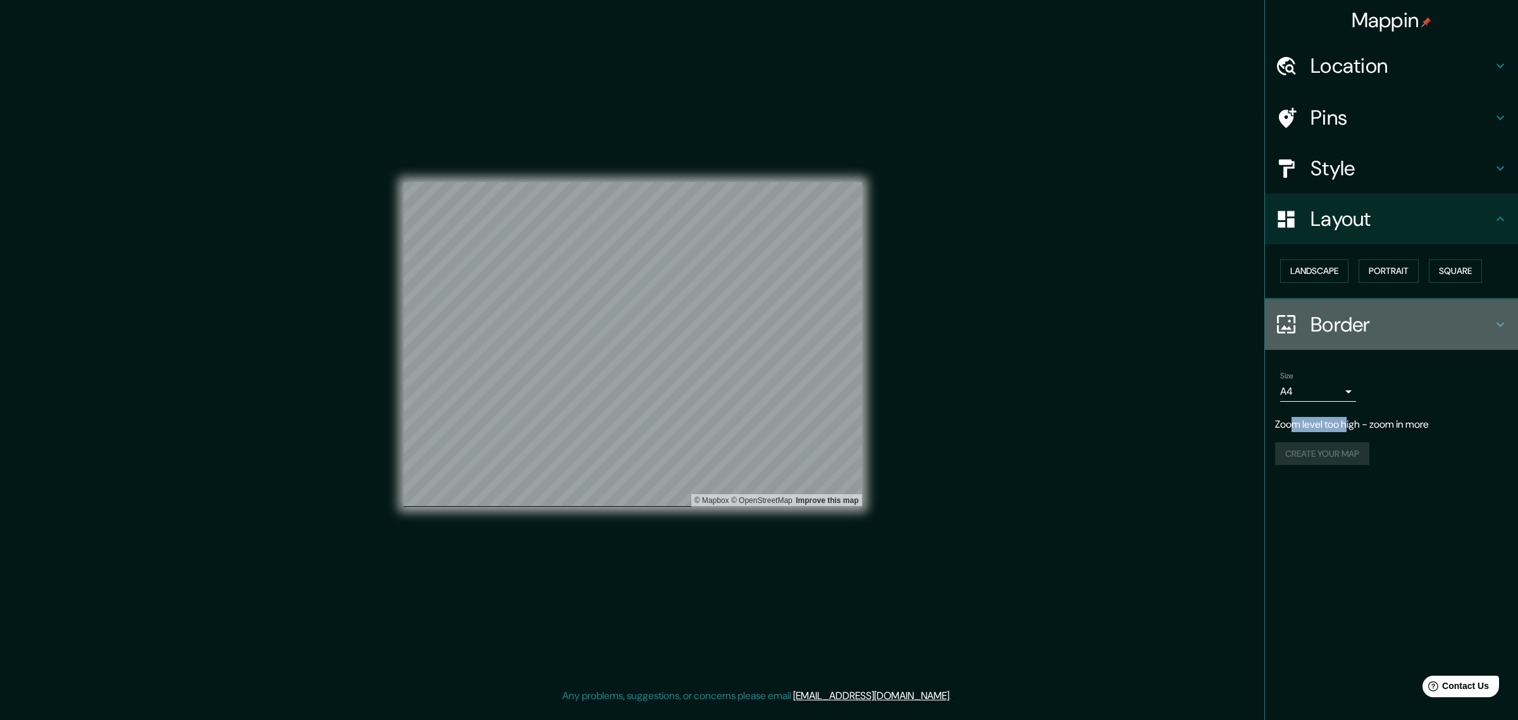
click at [1405, 333] on h4 "Border" at bounding box center [1402, 324] width 182 height 25
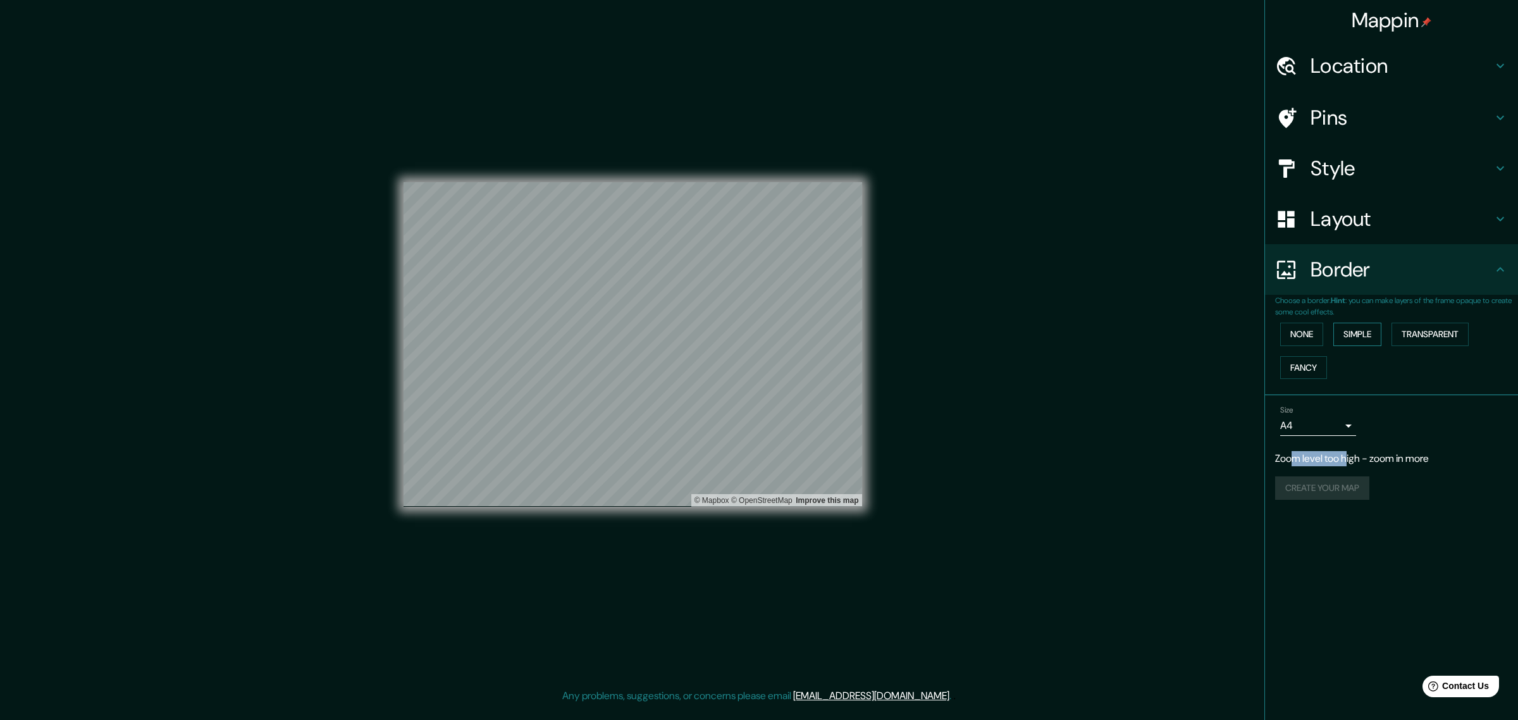
click at [1365, 336] on button "Simple" at bounding box center [1358, 334] width 48 height 23
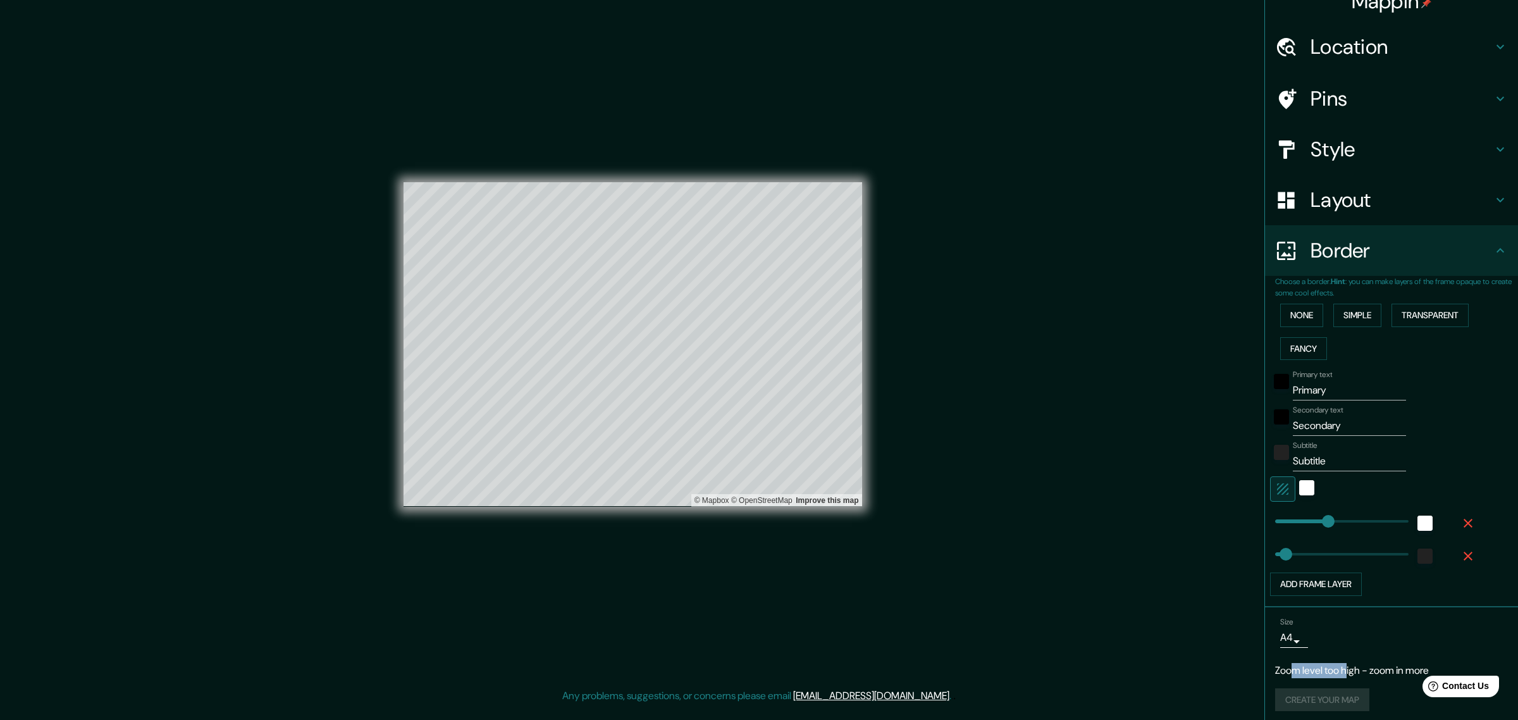
scroll to position [24, 0]
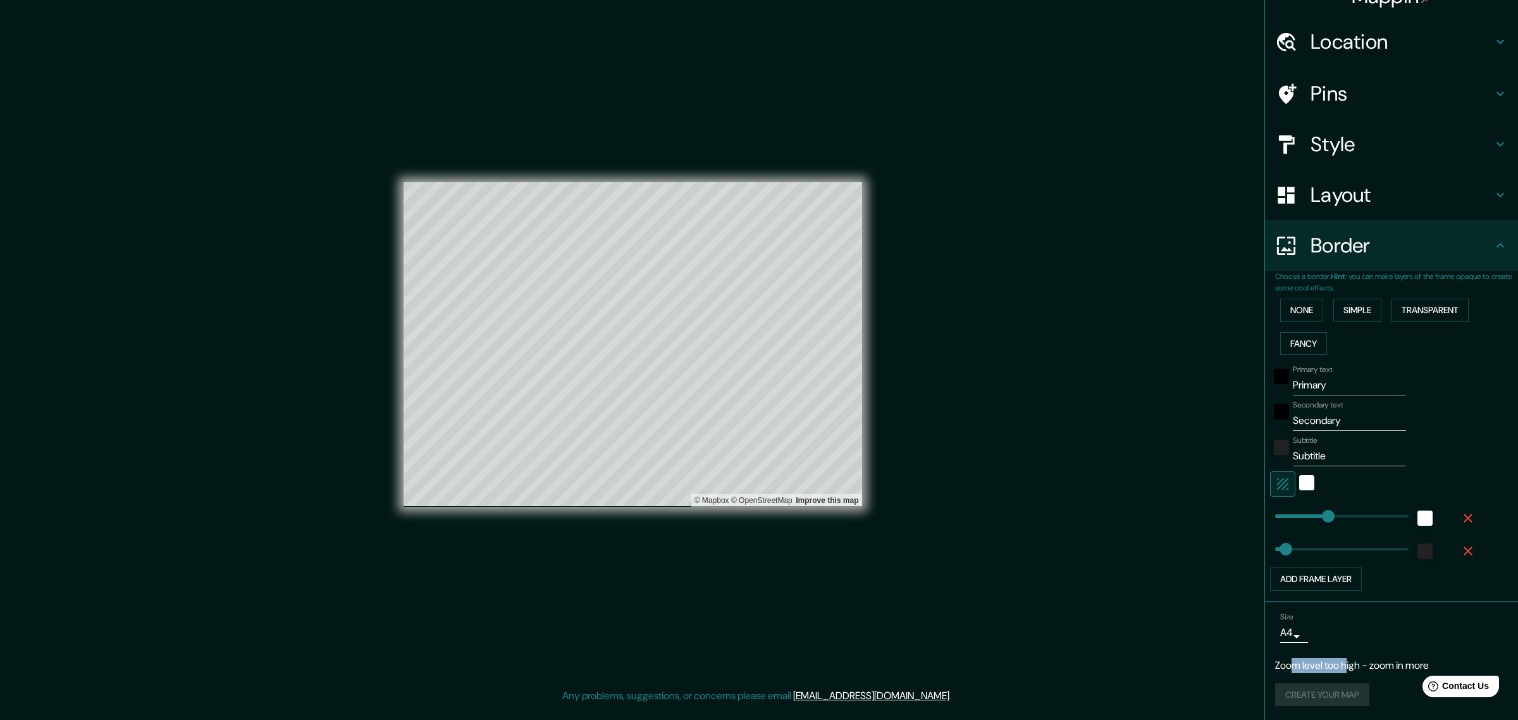
click at [1294, 294] on div "None Simple Transparent Fancy" at bounding box center [1396, 327] width 243 height 66
click at [1304, 308] on button "None" at bounding box center [1301, 310] width 43 height 23
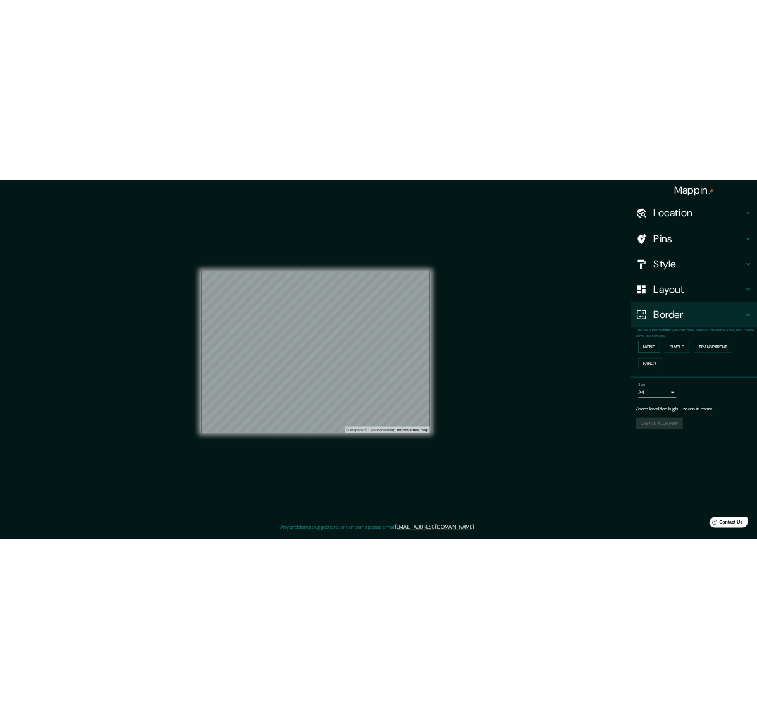
scroll to position [0, 0]
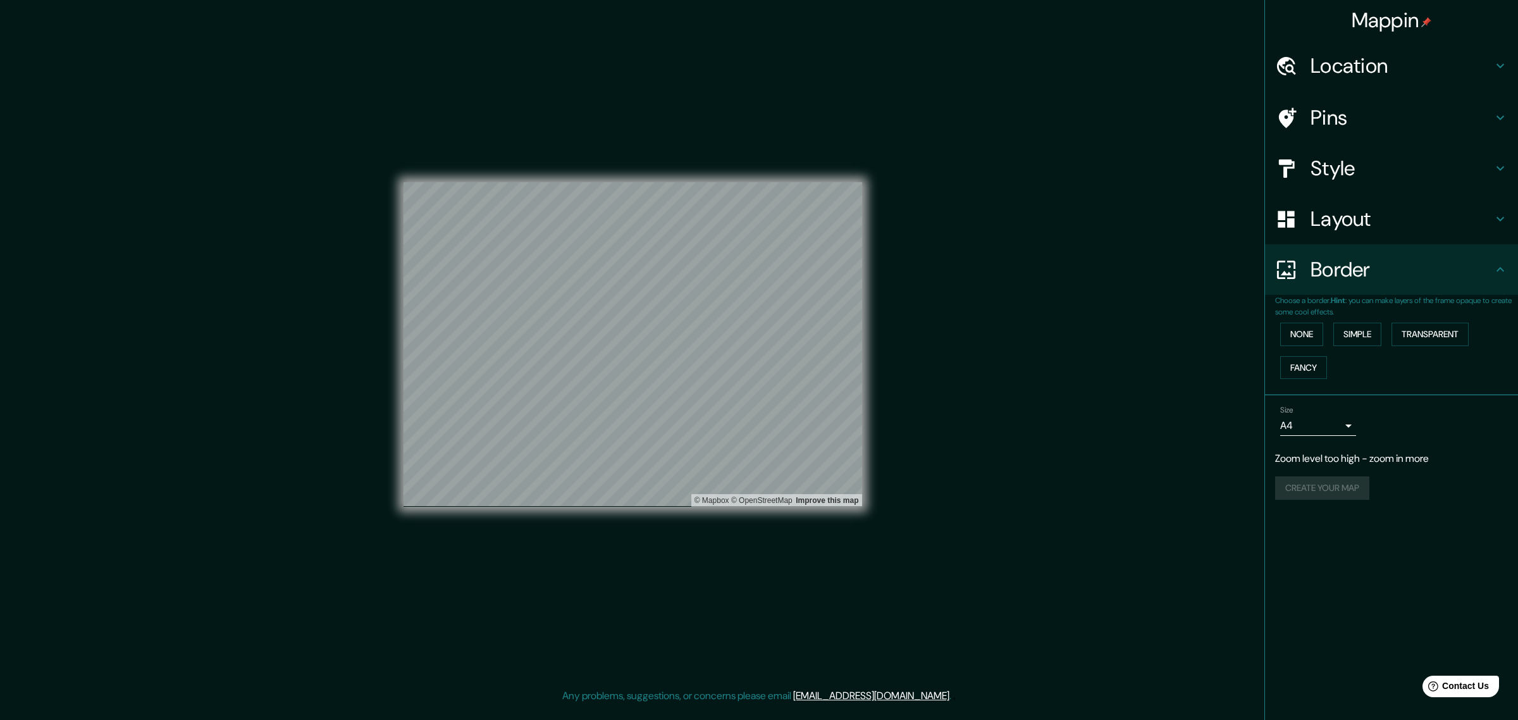
click at [1452, 53] on h4 "Location" at bounding box center [1402, 65] width 182 height 25
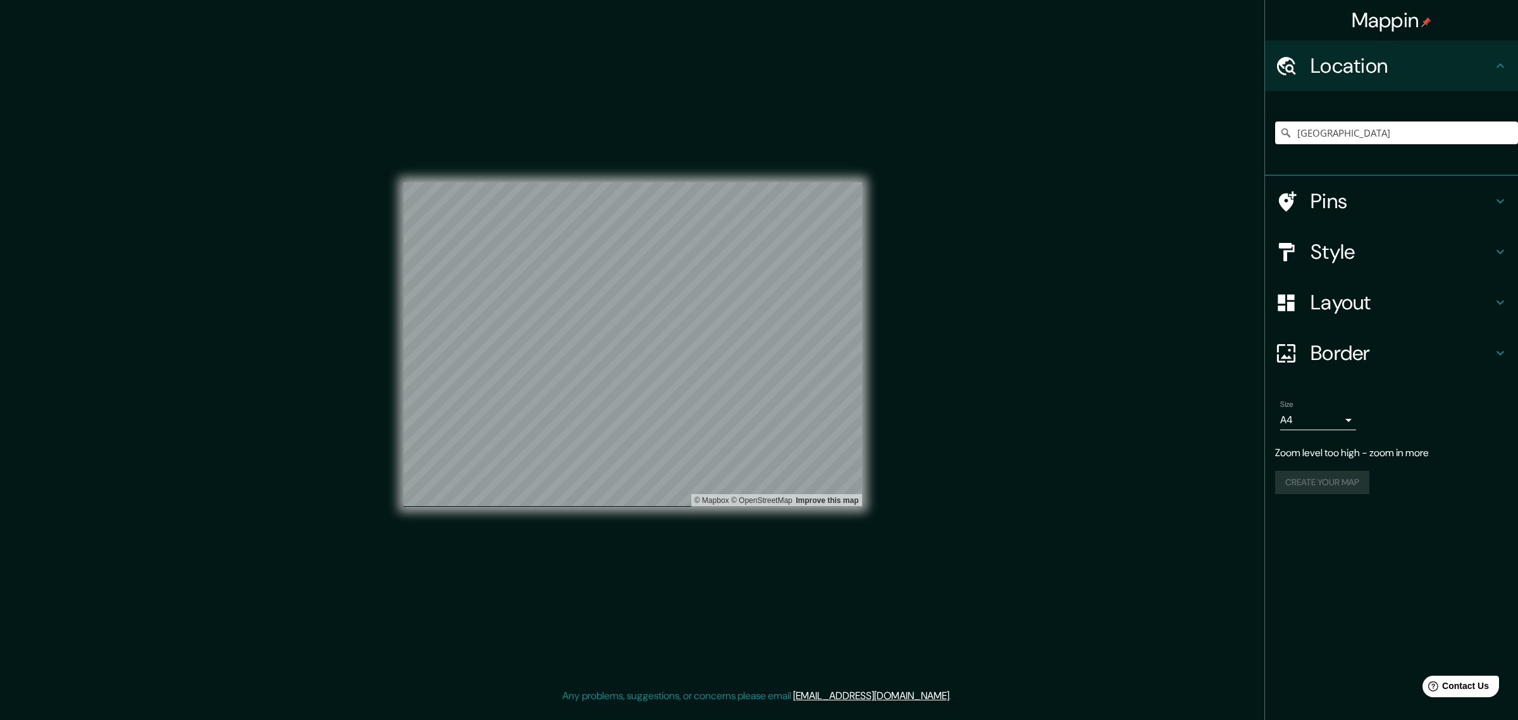
click at [1358, 124] on input "[GEOGRAPHIC_DATA]" at bounding box center [1396, 132] width 243 height 23
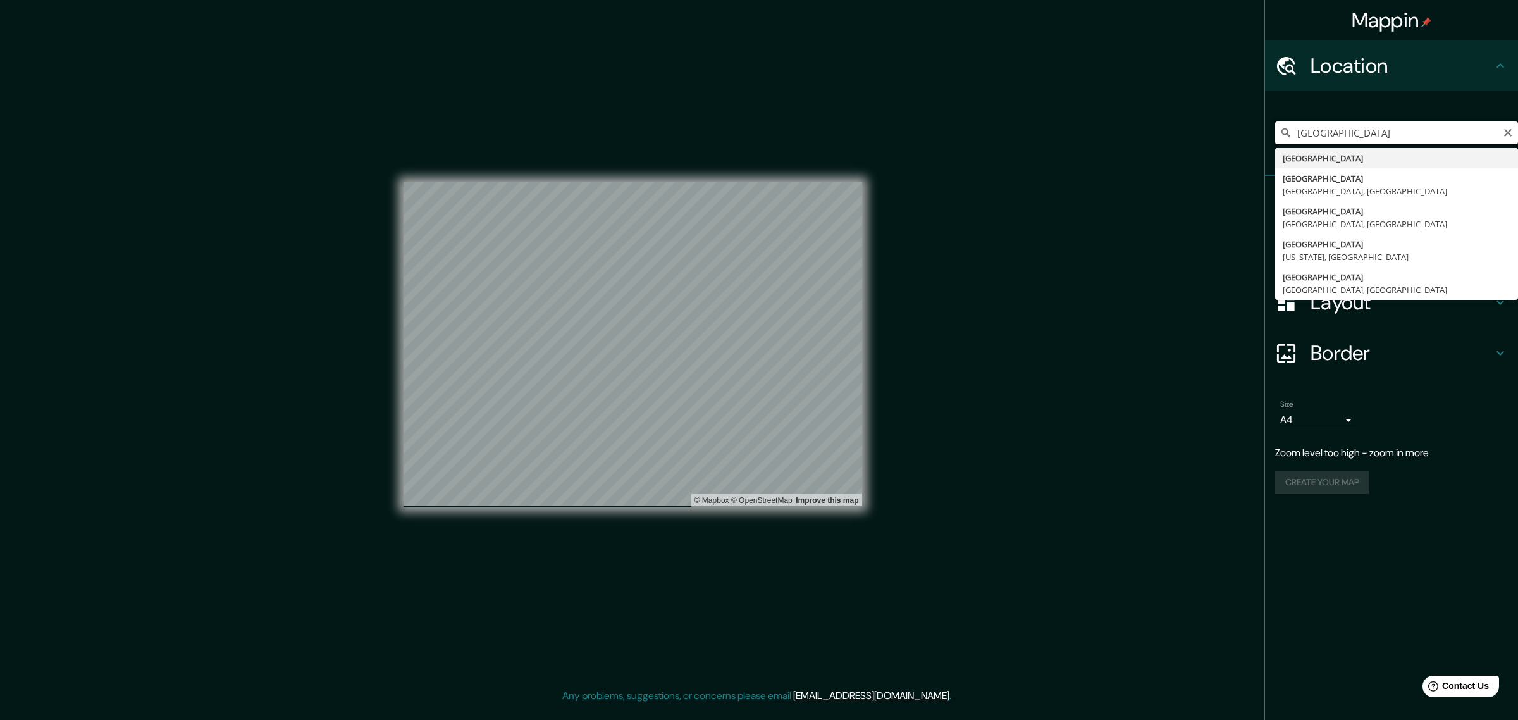
click at [1358, 124] on input "[GEOGRAPHIC_DATA]" at bounding box center [1396, 132] width 243 height 23
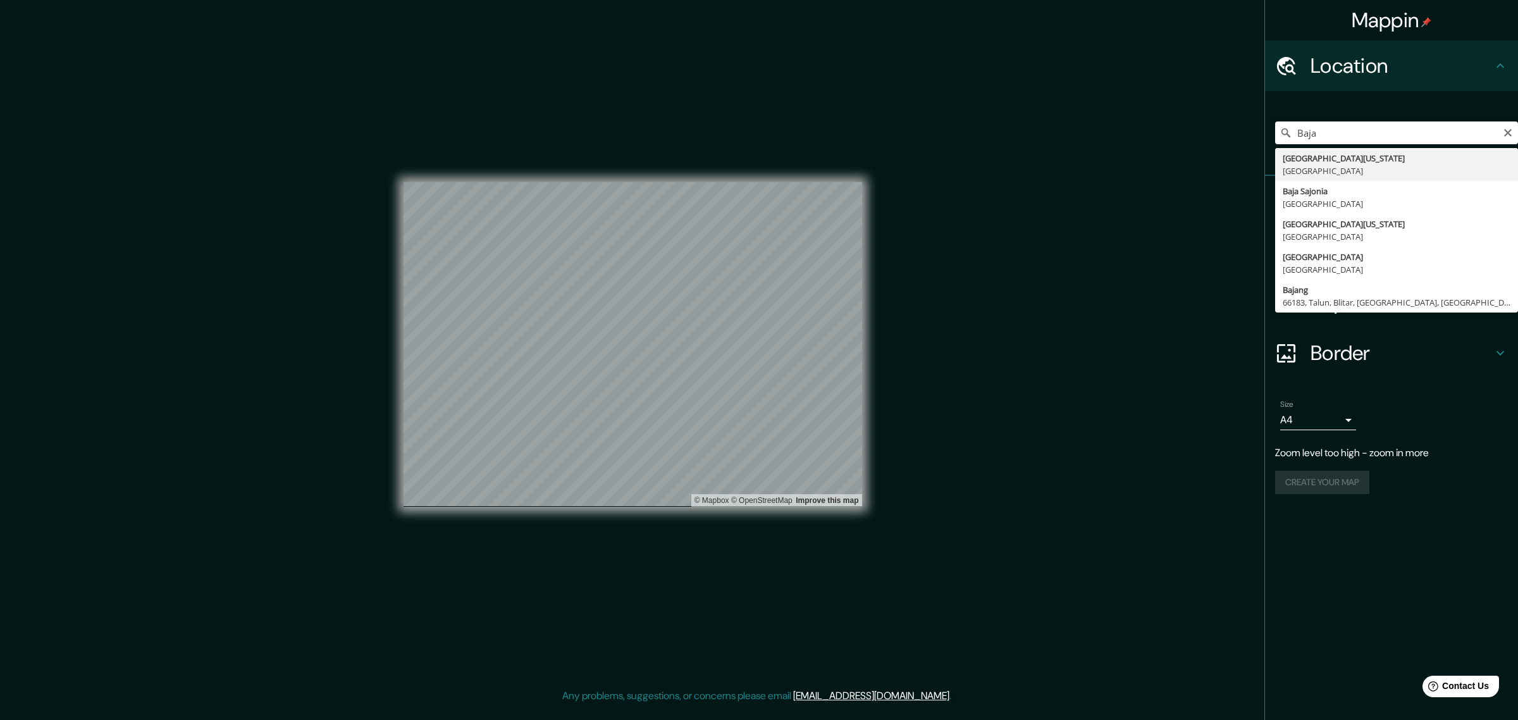
type input "[GEOGRAPHIC_DATA][US_STATE], [GEOGRAPHIC_DATA]"
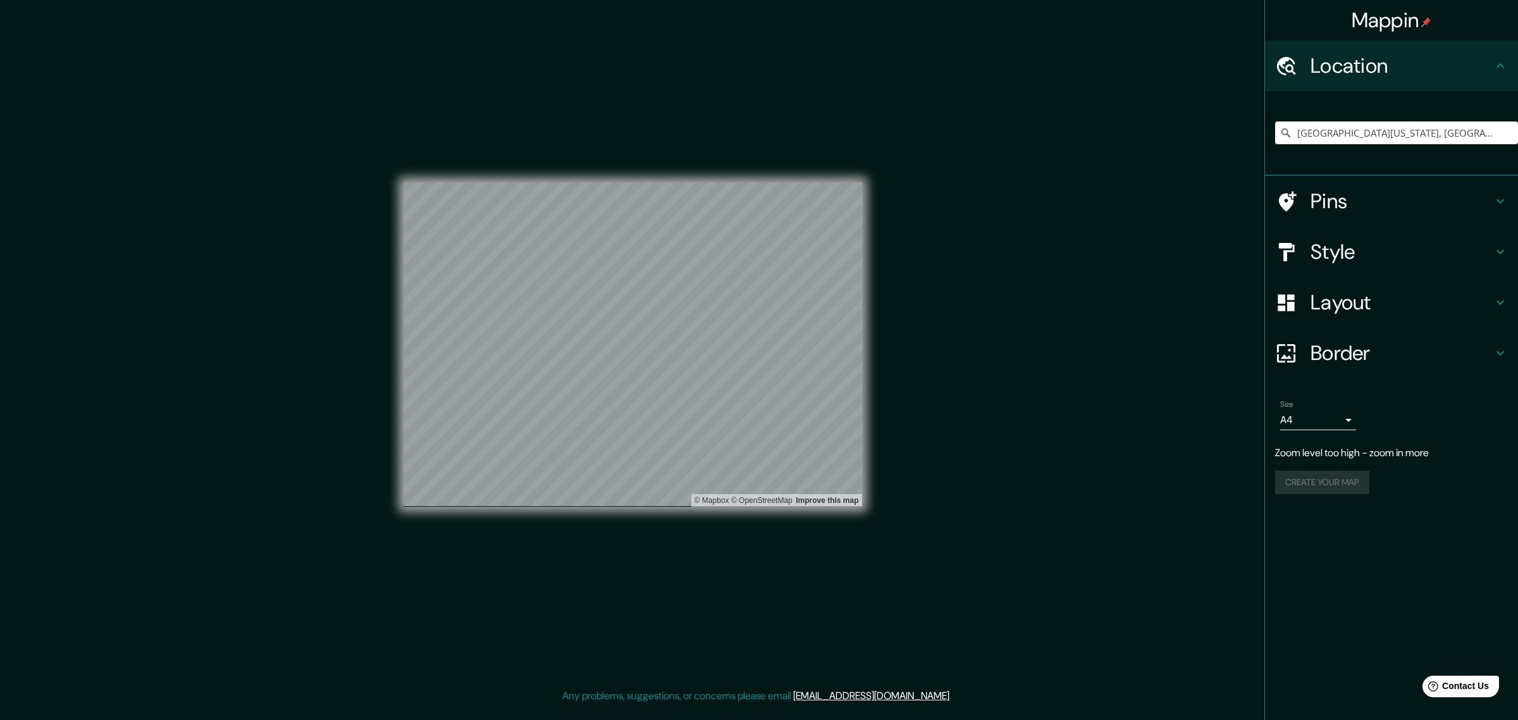
click at [1385, 202] on h4 "Pins" at bounding box center [1402, 201] width 182 height 25
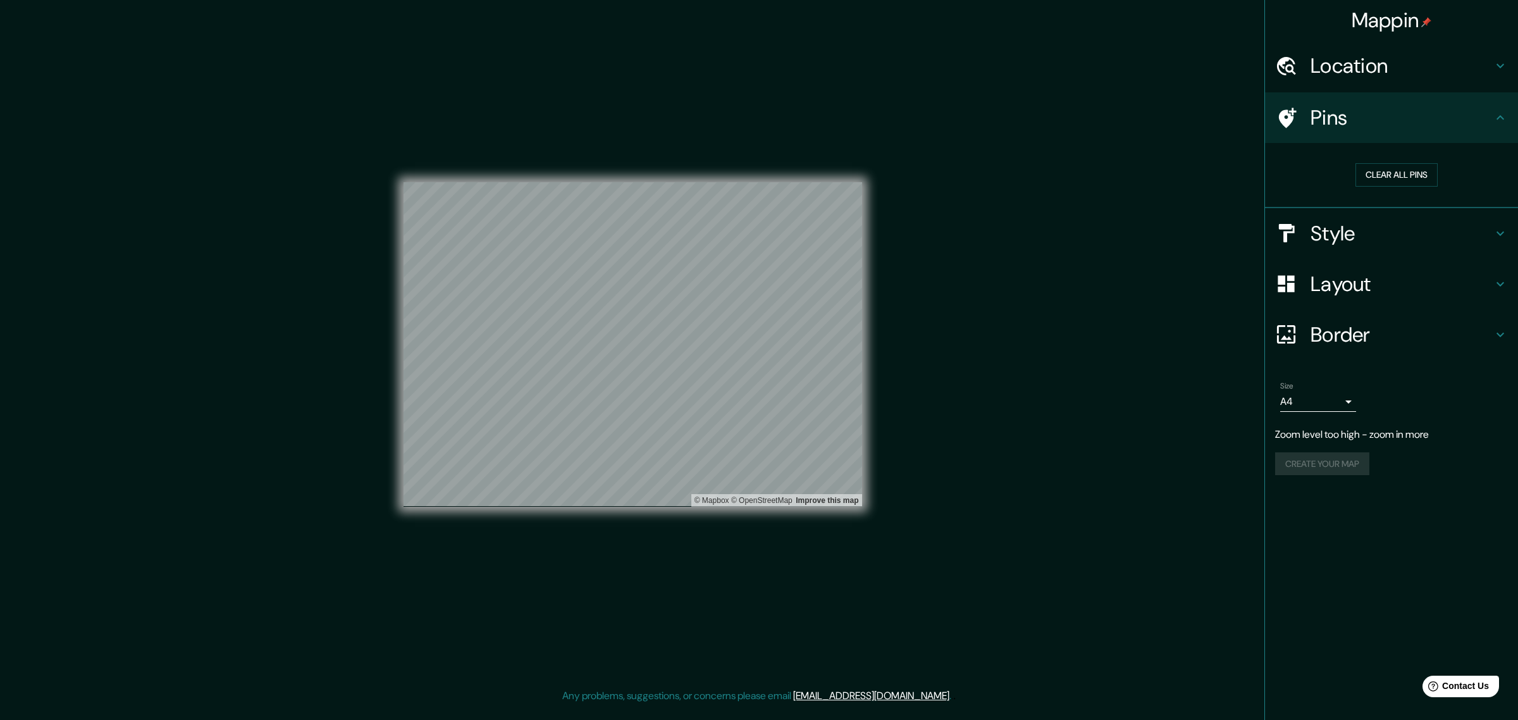
click at [1373, 240] on h4 "Style" at bounding box center [1402, 233] width 182 height 25
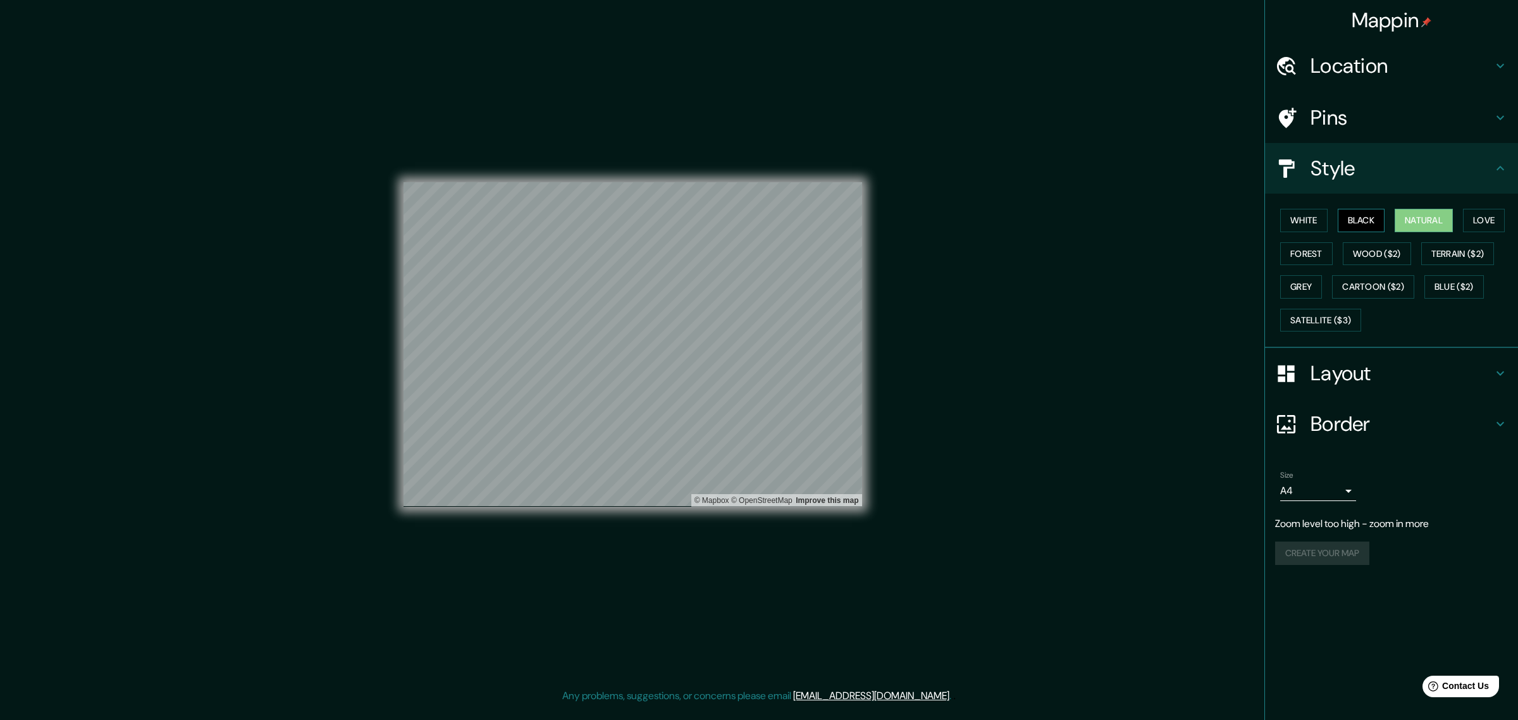
click at [1365, 219] on button "Black" at bounding box center [1361, 220] width 47 height 23
click at [1299, 257] on button "Forest" at bounding box center [1306, 253] width 53 height 23
click at [1468, 257] on button "Terrain ($2)" at bounding box center [1457, 253] width 73 height 23
click at [1437, 216] on button "Natural" at bounding box center [1424, 220] width 58 height 23
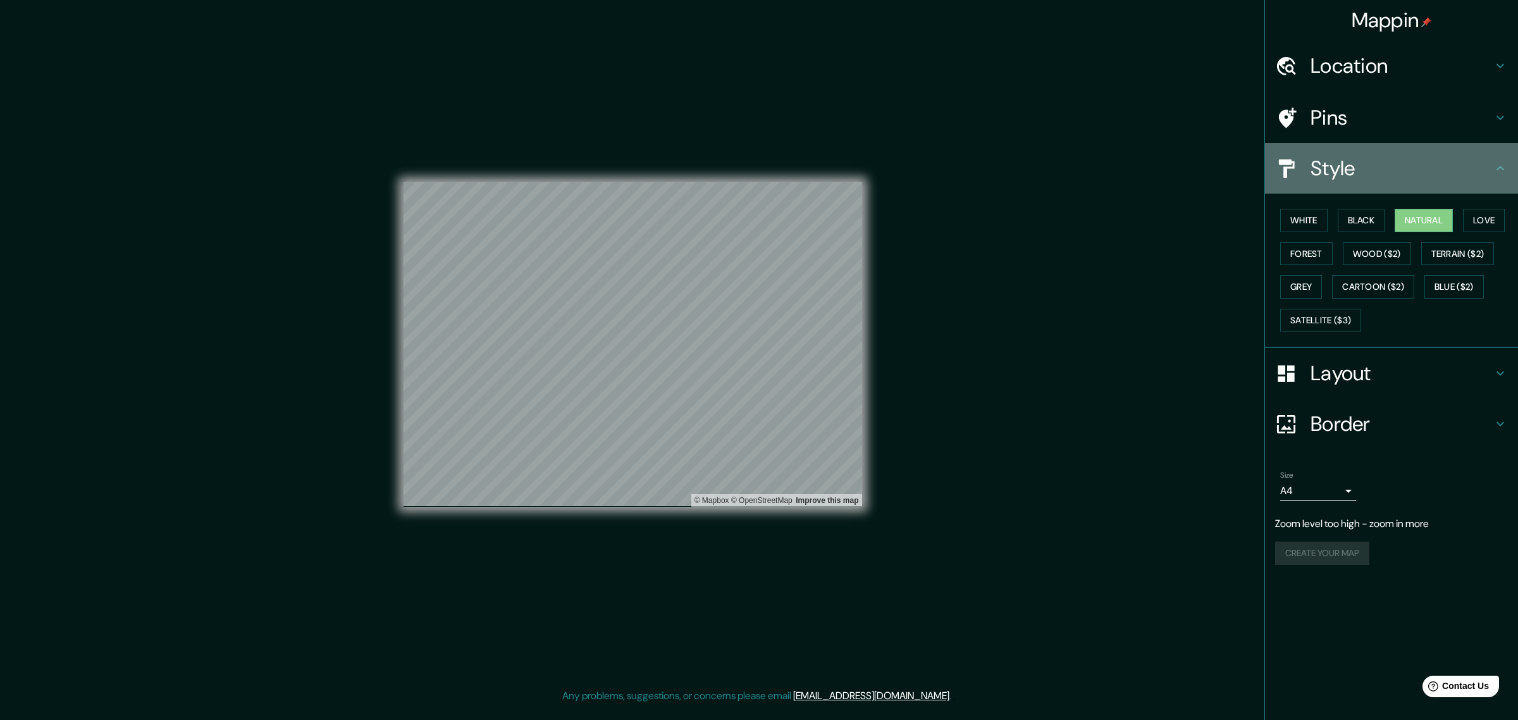
click at [1402, 172] on h4 "Style" at bounding box center [1402, 168] width 182 height 25
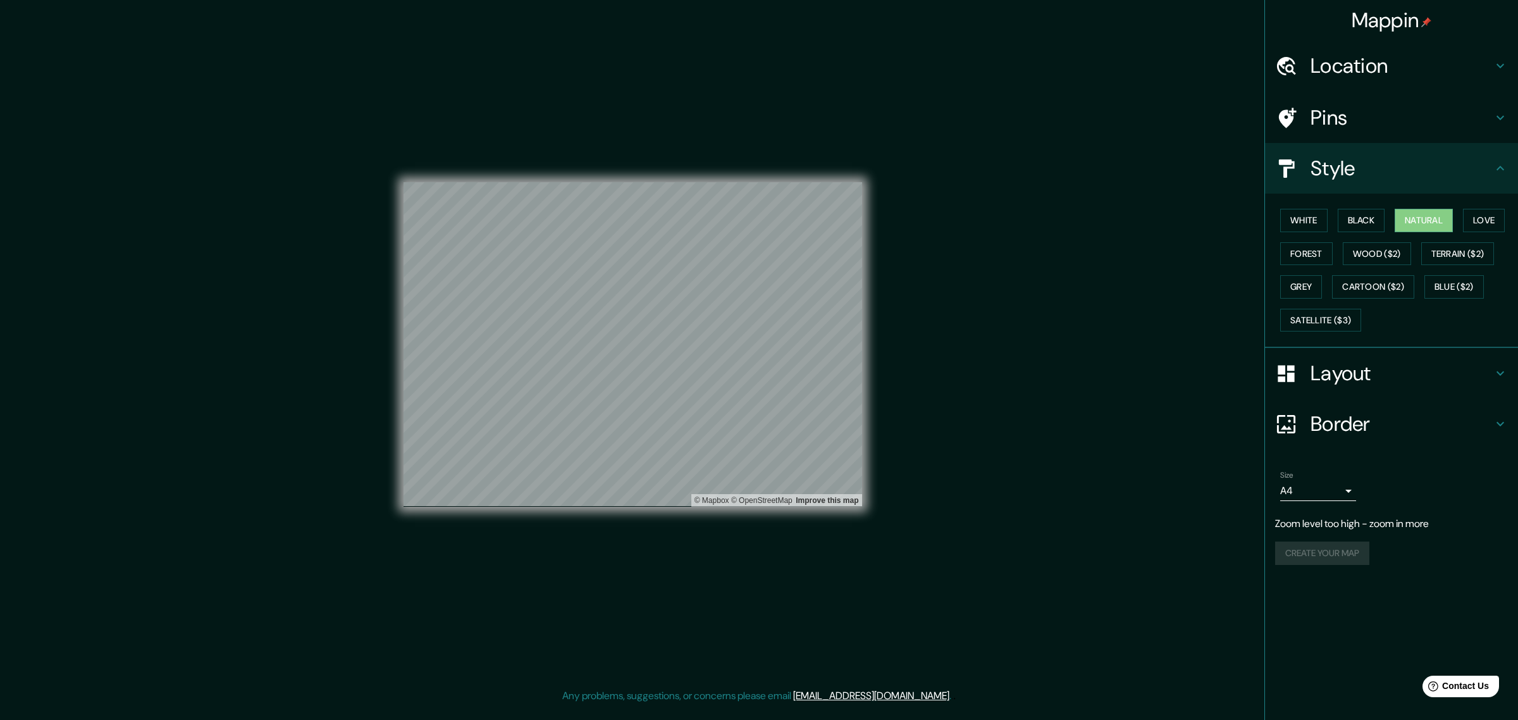
click at [1360, 386] on h4 "Layout" at bounding box center [1402, 373] width 182 height 25
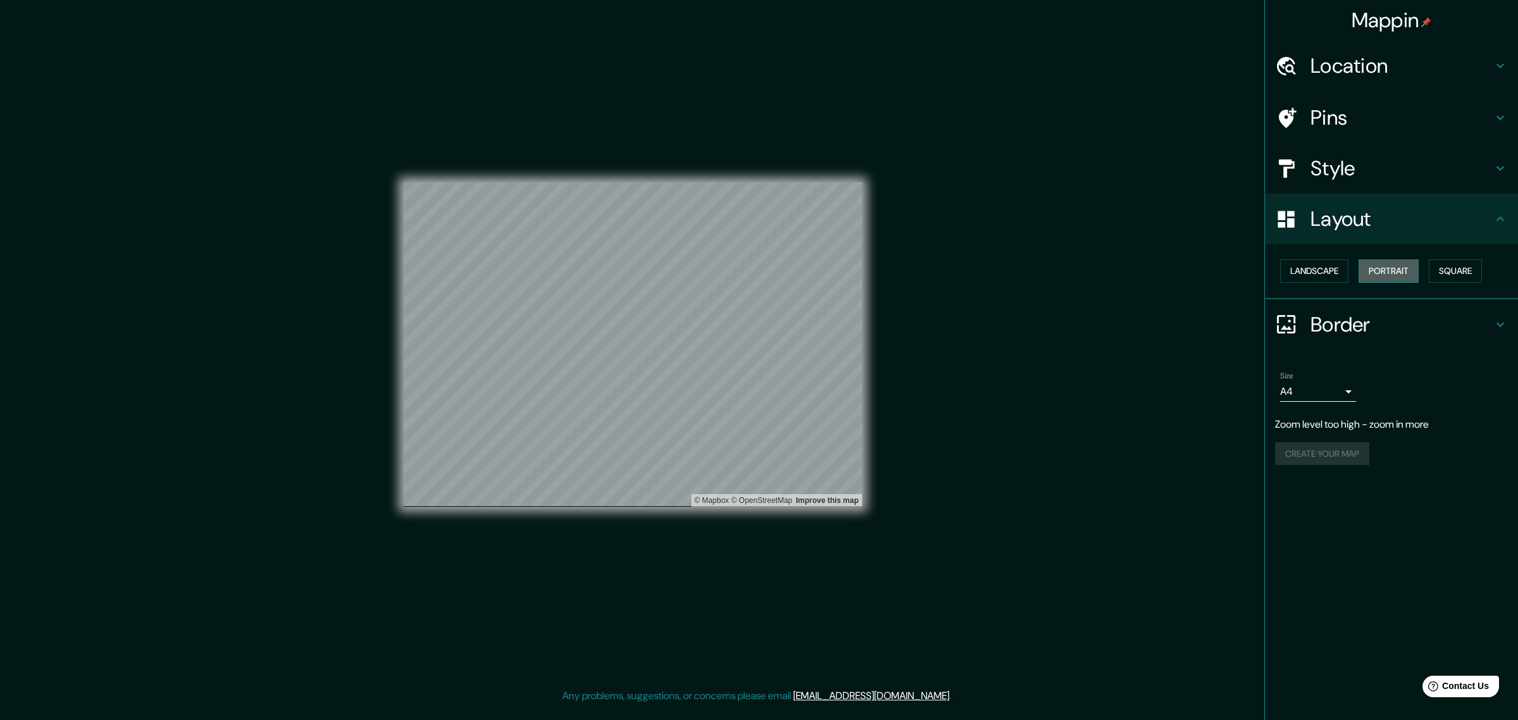
click at [1380, 270] on button "Portrait" at bounding box center [1389, 270] width 60 height 23
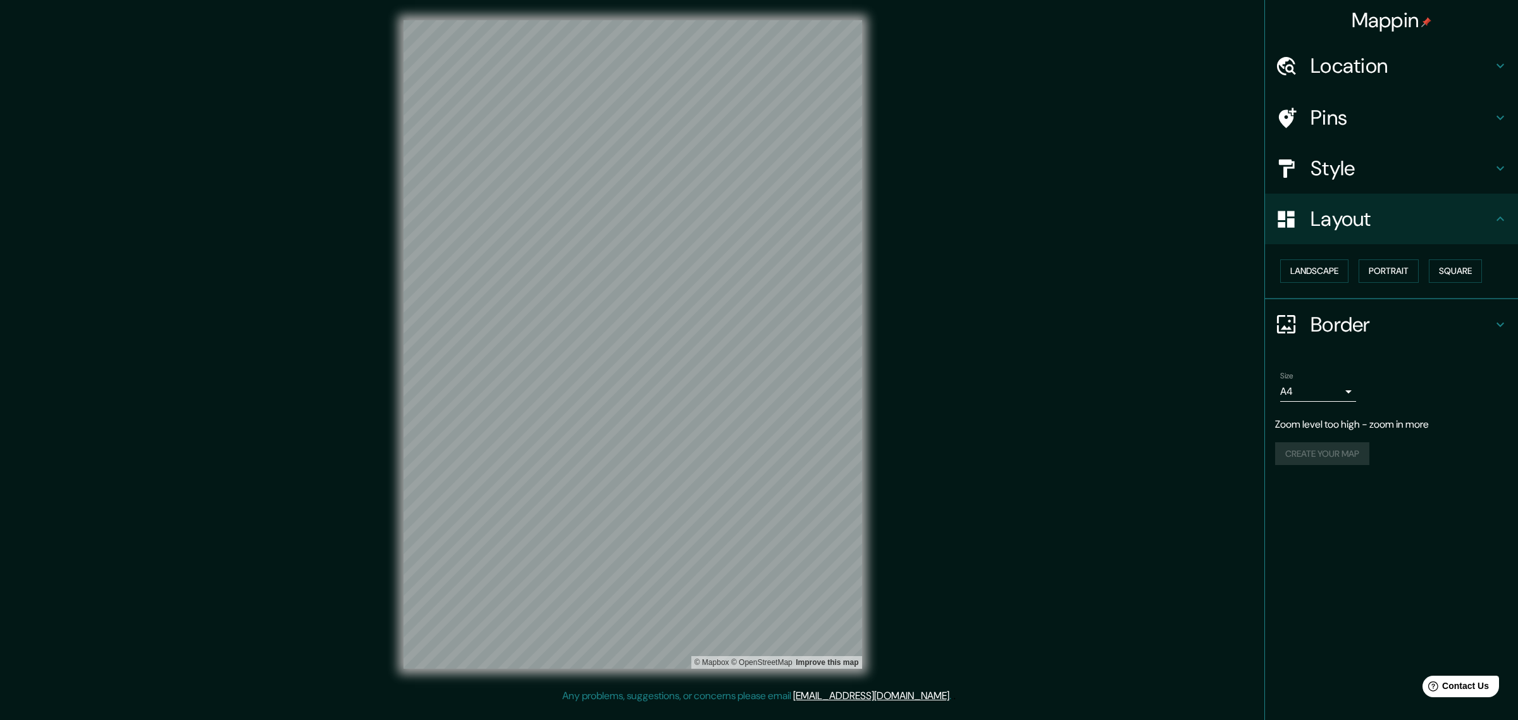
click at [1392, 330] on h4 "Border" at bounding box center [1402, 324] width 182 height 25
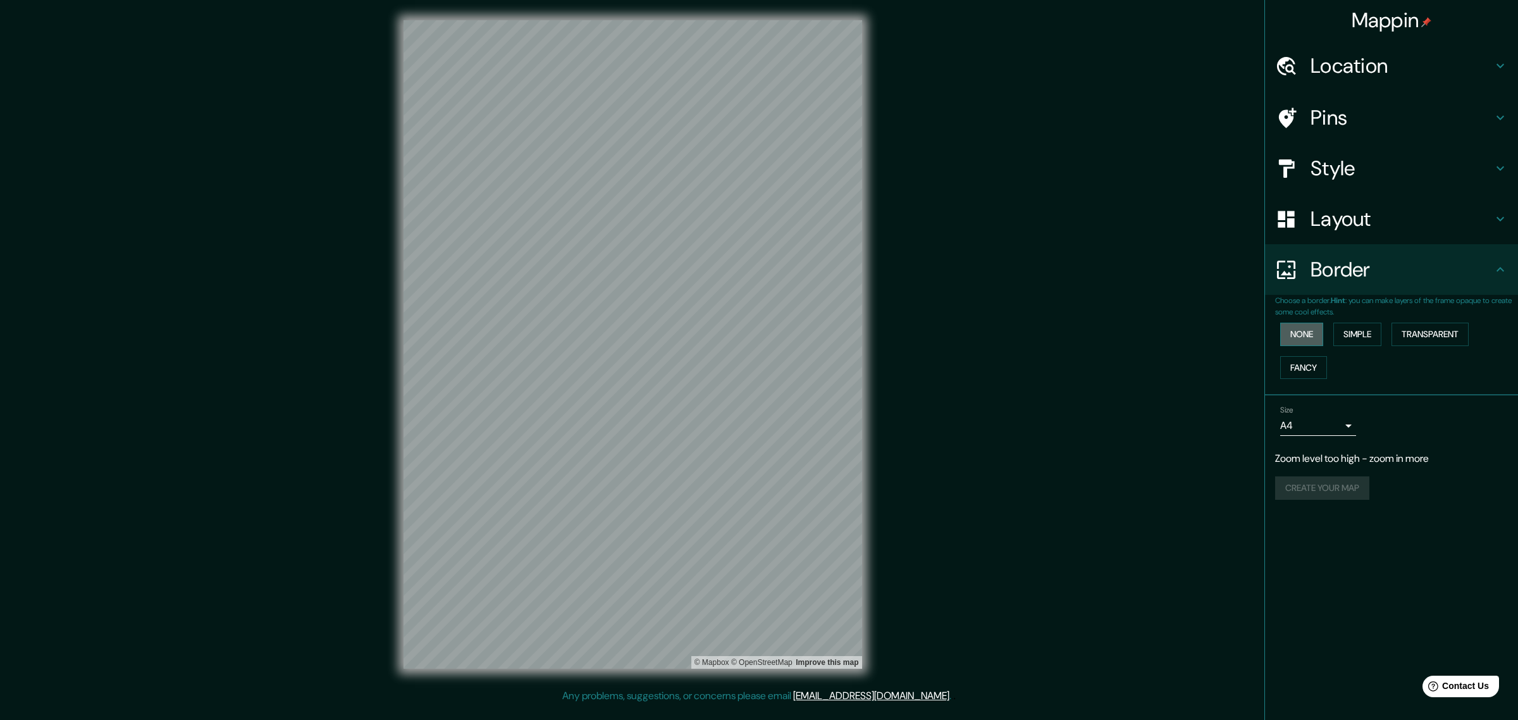
click at [1306, 324] on button "None" at bounding box center [1301, 334] width 43 height 23
